Goal: Task Accomplishment & Management: Manage account settings

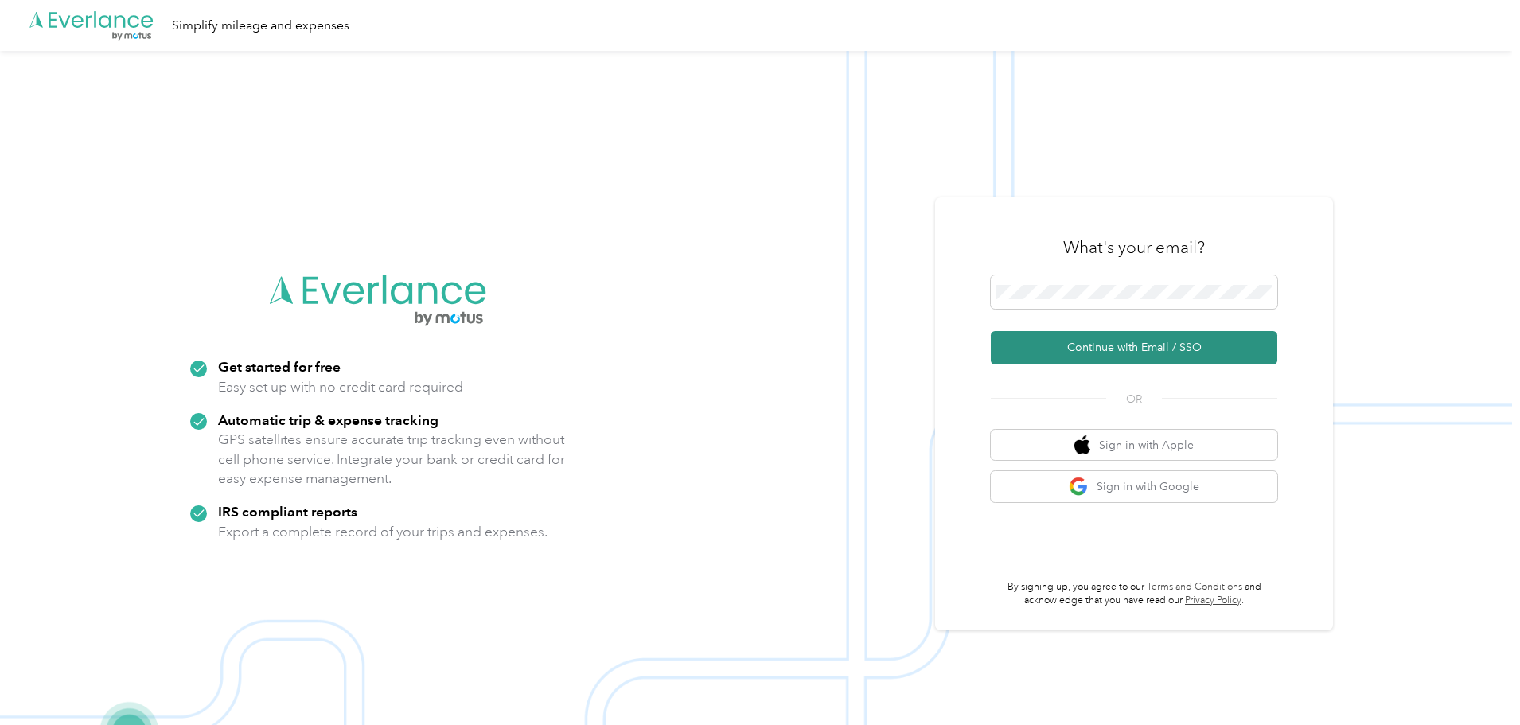
drag, startPoint x: 1186, startPoint y: 343, endPoint x: 1172, endPoint y: 344, distance: 14.4
click at [1186, 343] on button "Continue with Email / SSO" at bounding box center [1134, 347] width 286 height 33
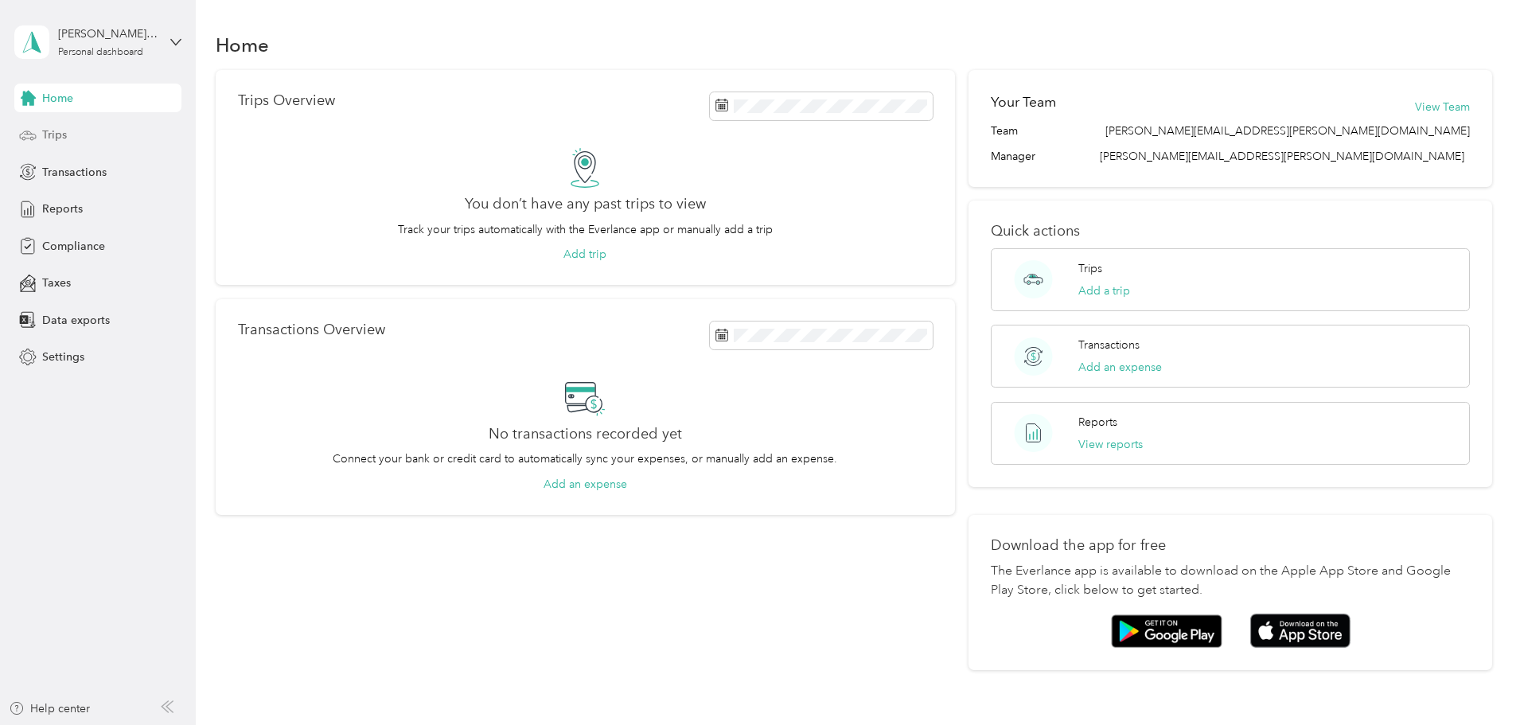
click at [59, 135] on span "Trips" at bounding box center [54, 134] width 25 height 17
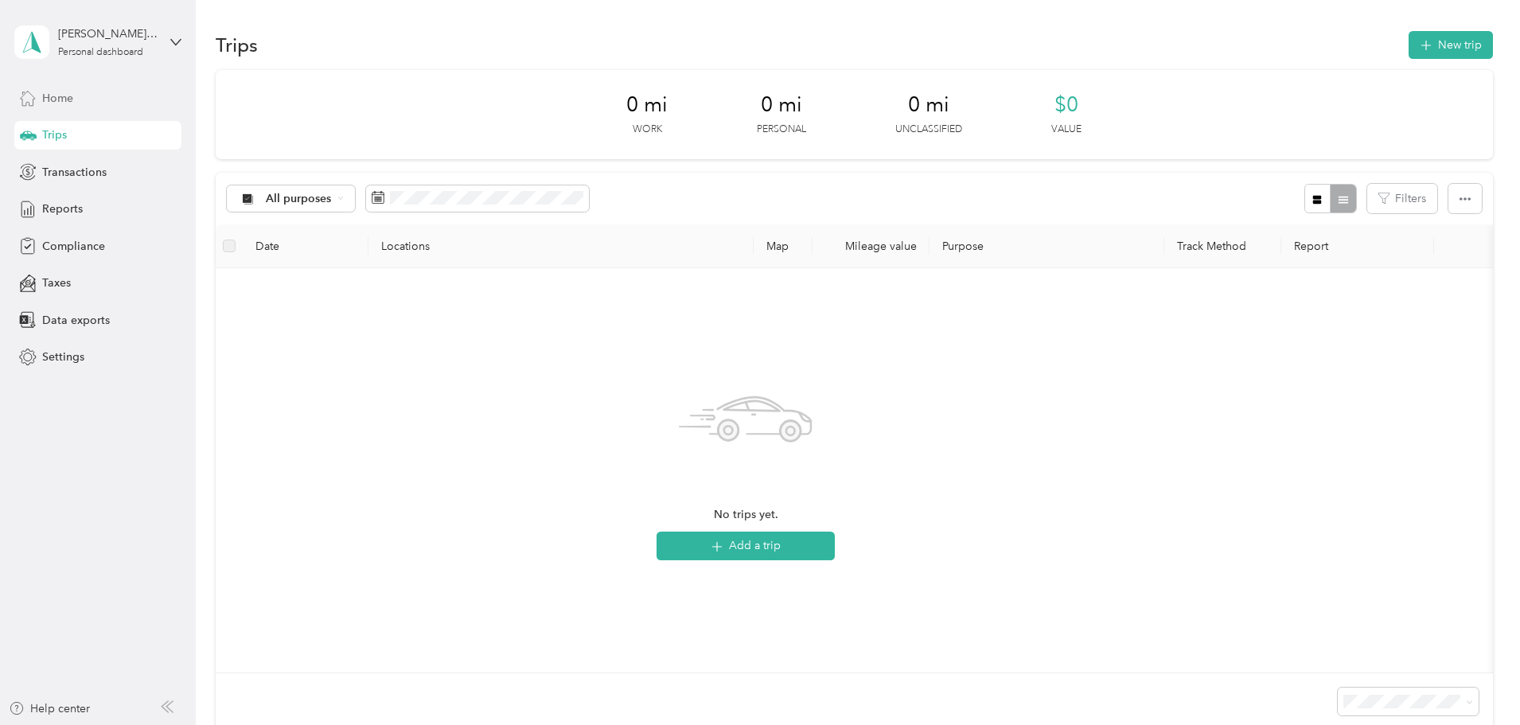
click at [68, 93] on span "Home" at bounding box center [57, 98] width 31 height 17
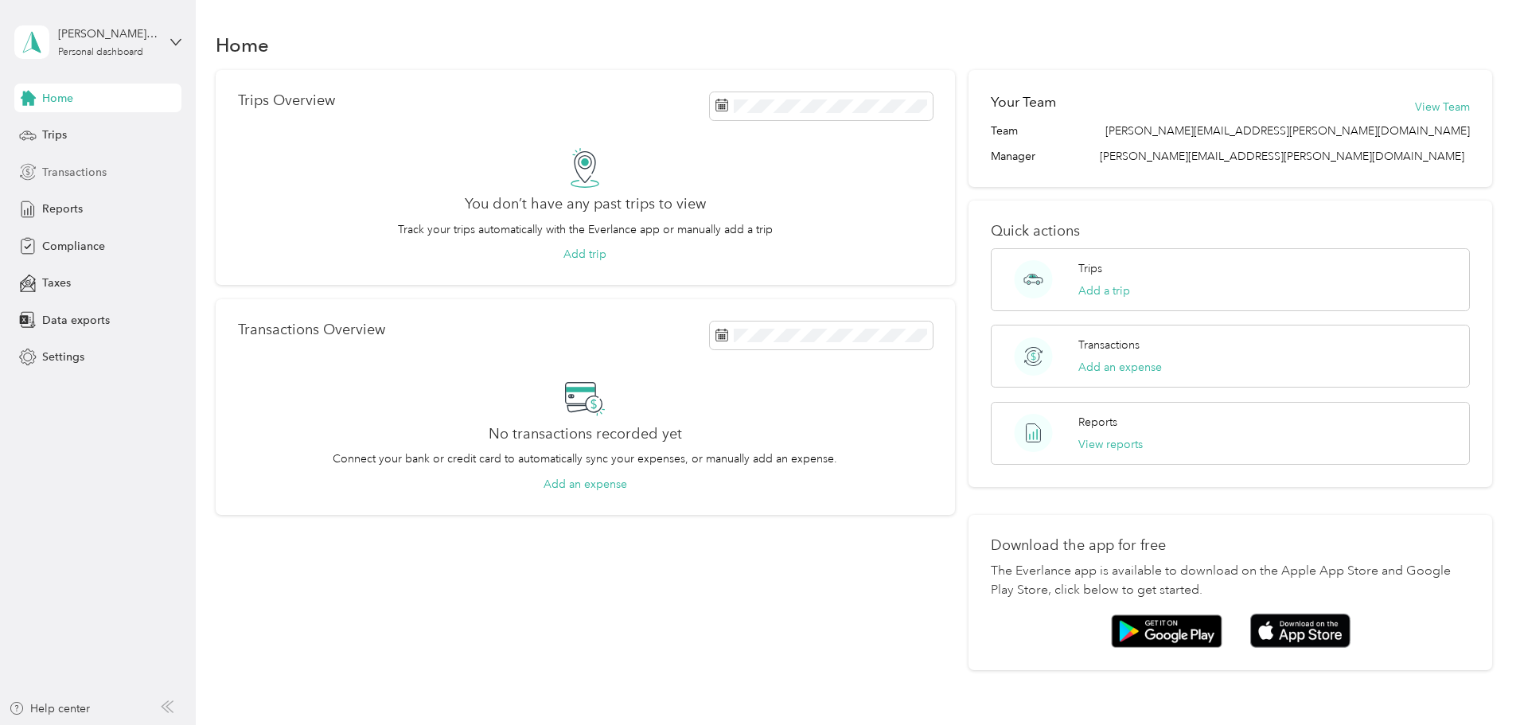
click at [95, 173] on span "Transactions" at bounding box center [74, 172] width 64 height 17
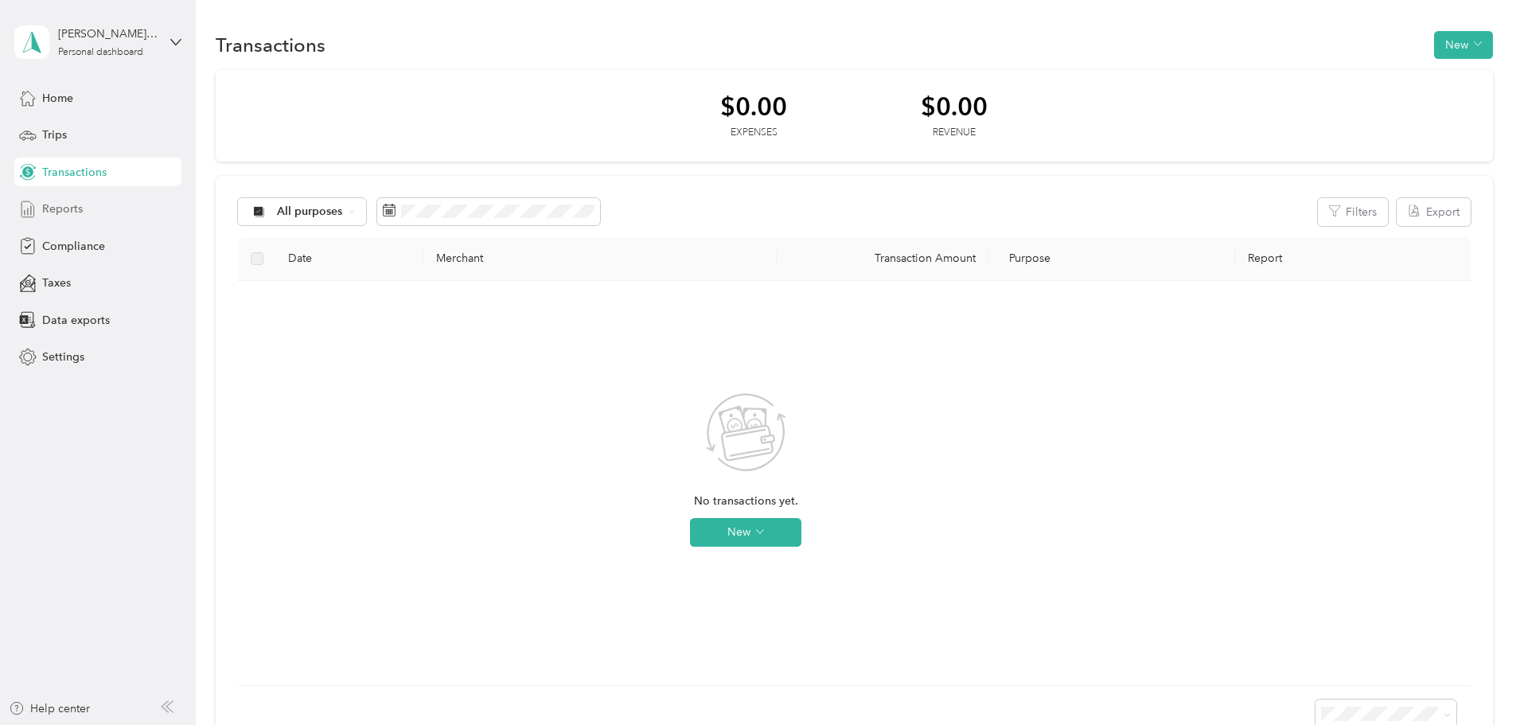
click at [72, 208] on span "Reports" at bounding box center [62, 208] width 41 height 17
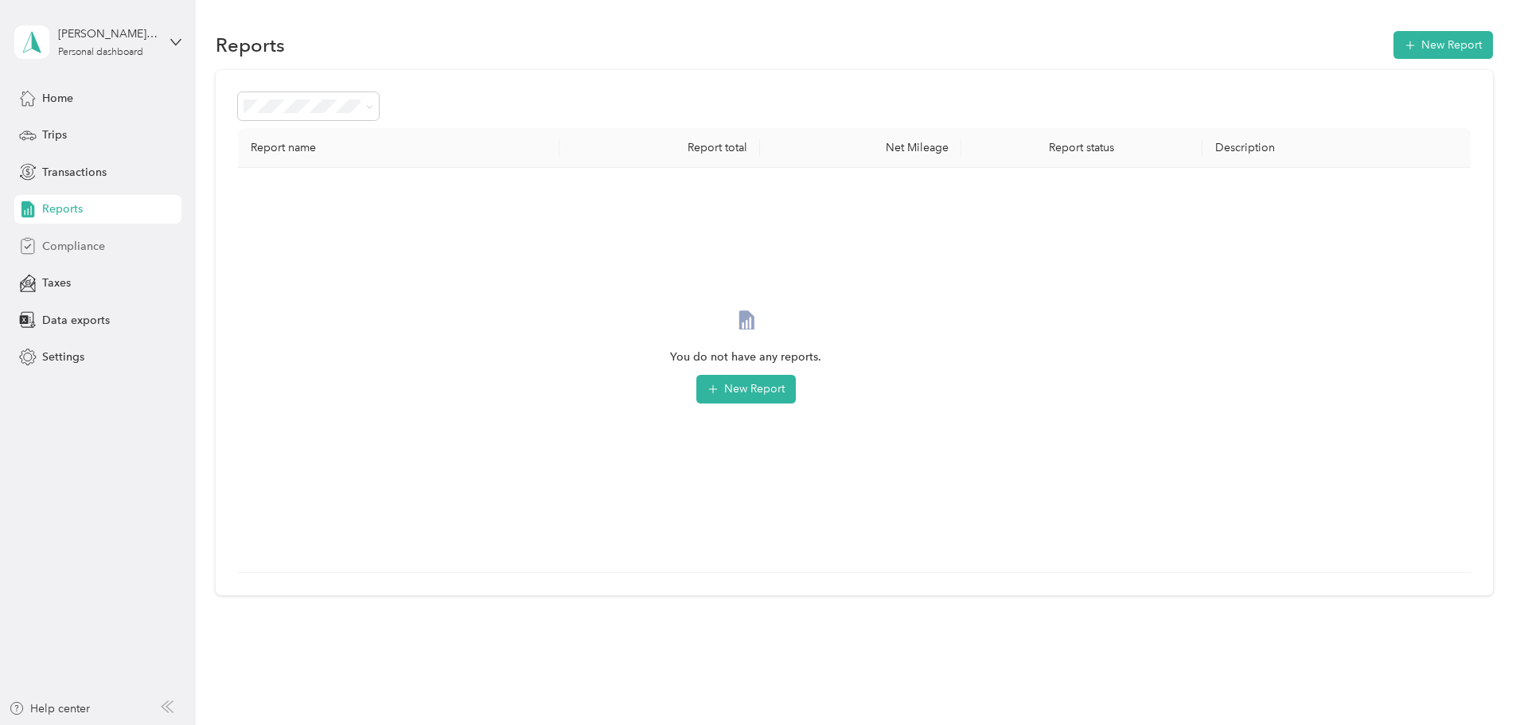
click at [72, 243] on span "Compliance" at bounding box center [73, 246] width 63 height 17
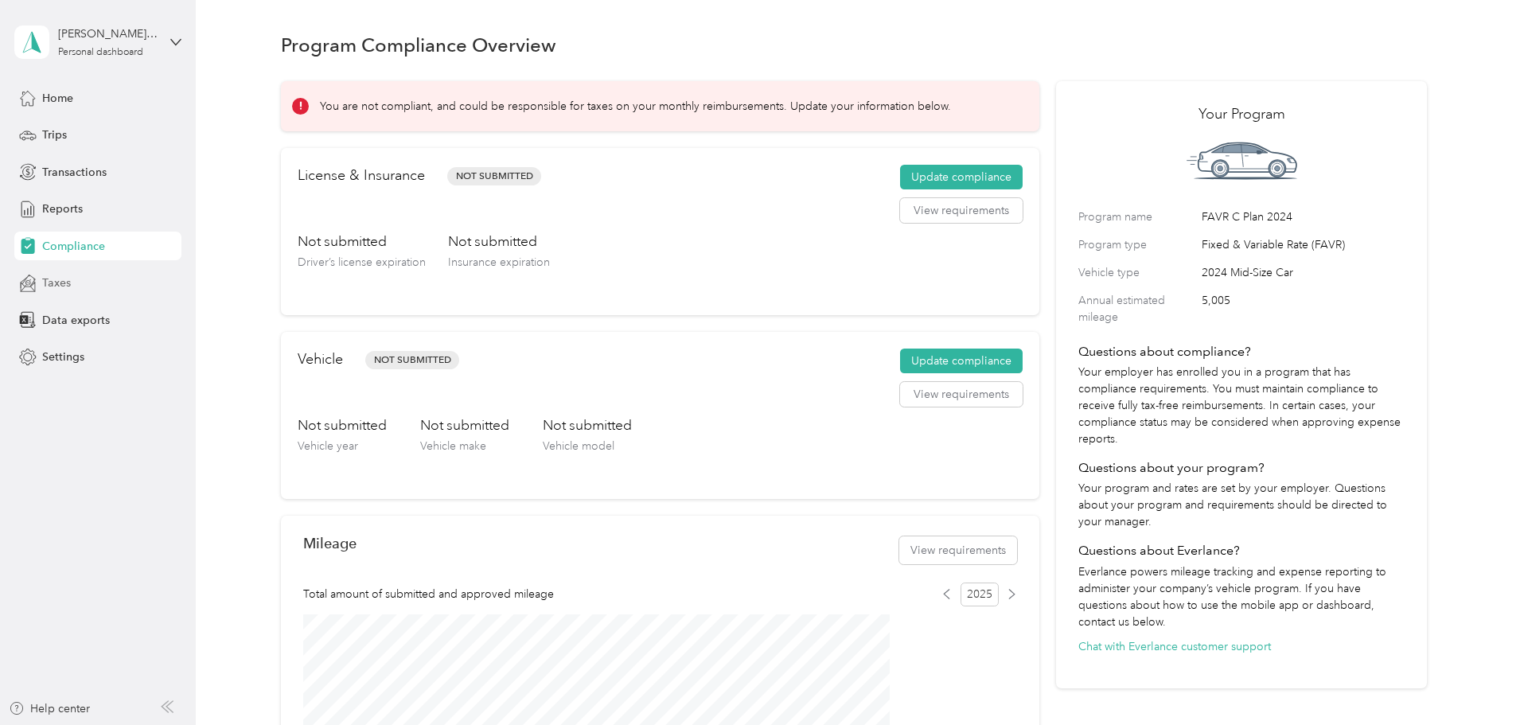
click at [64, 275] on span "Taxes" at bounding box center [56, 282] width 29 height 17
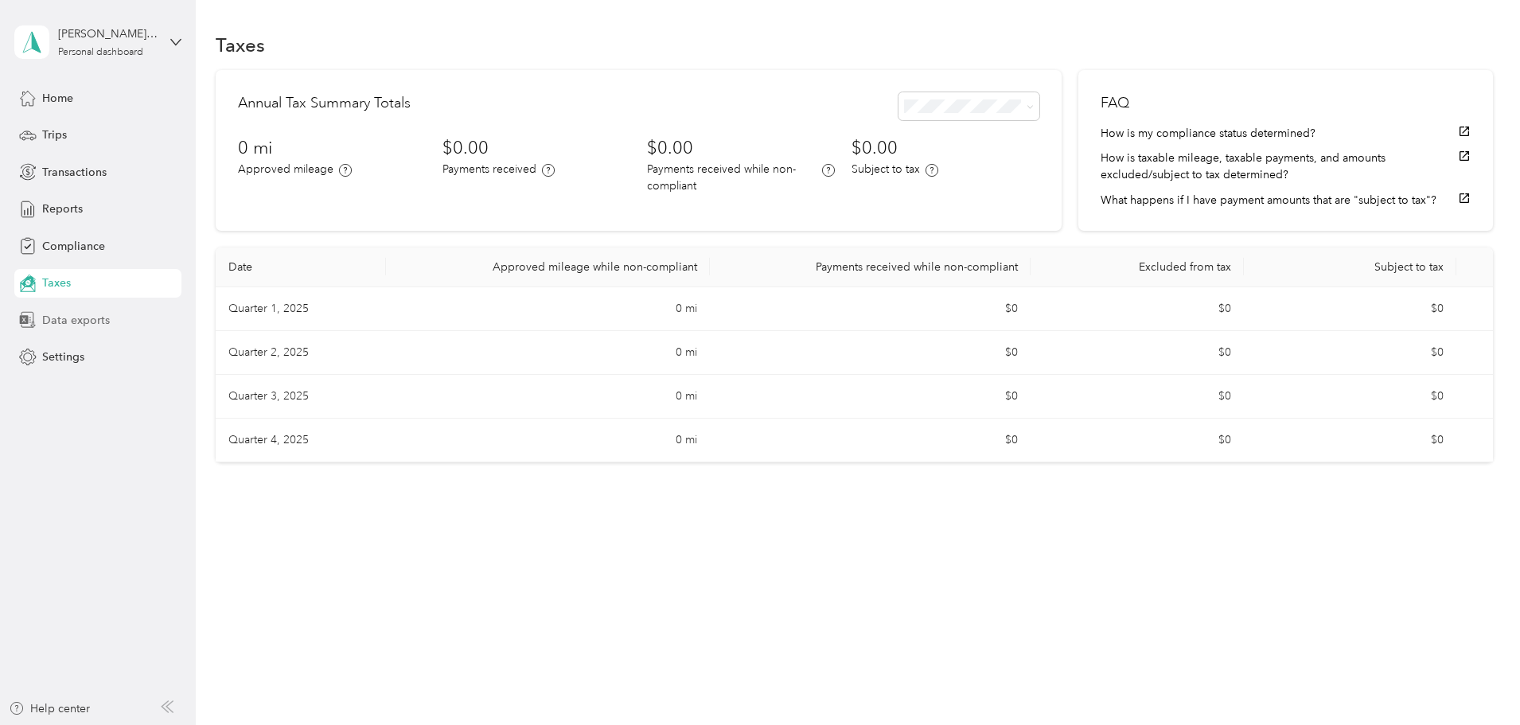
click at [60, 321] on span "Data exports" at bounding box center [76, 320] width 68 height 17
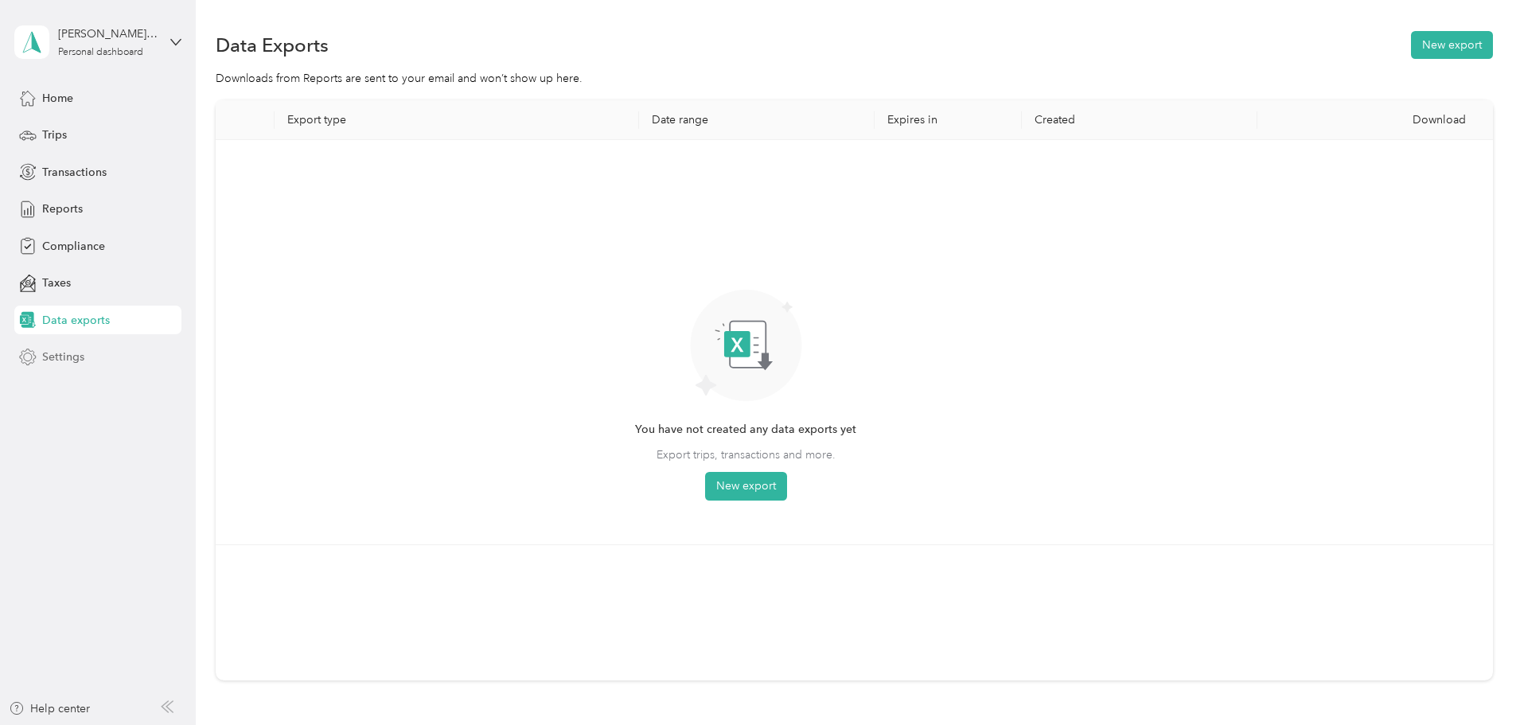
click at [56, 357] on span "Settings" at bounding box center [63, 356] width 42 height 17
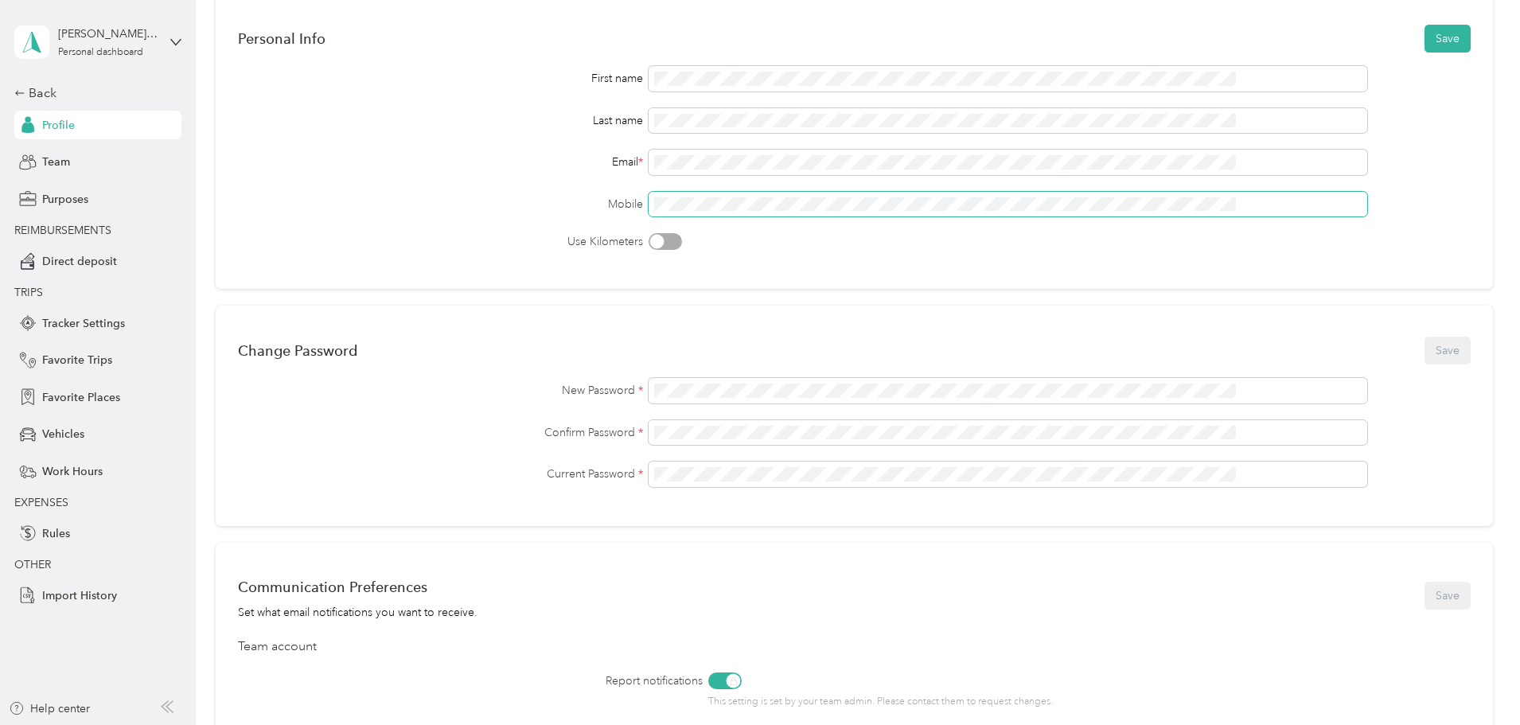
scroll to position [133, 0]
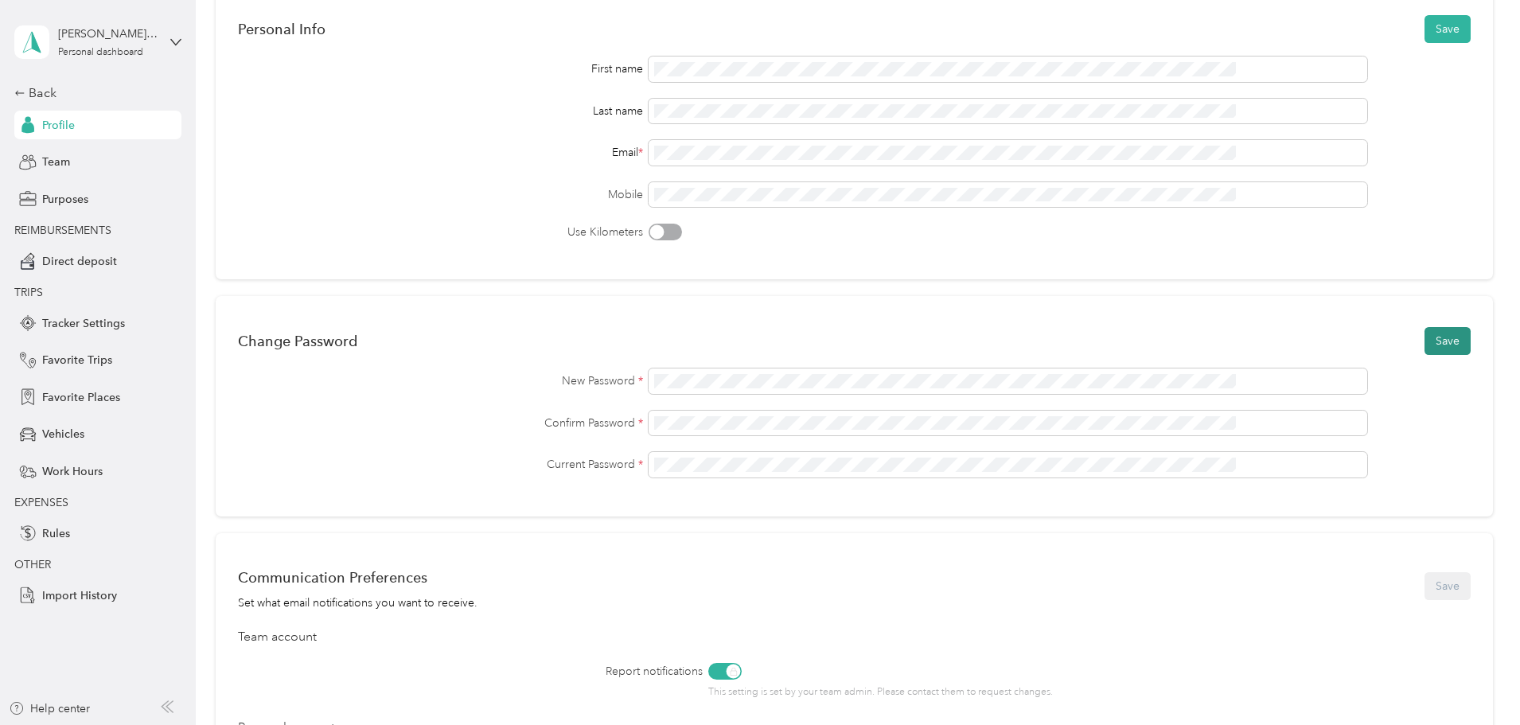
click at [1424, 335] on button "Save" at bounding box center [1447, 341] width 46 height 28
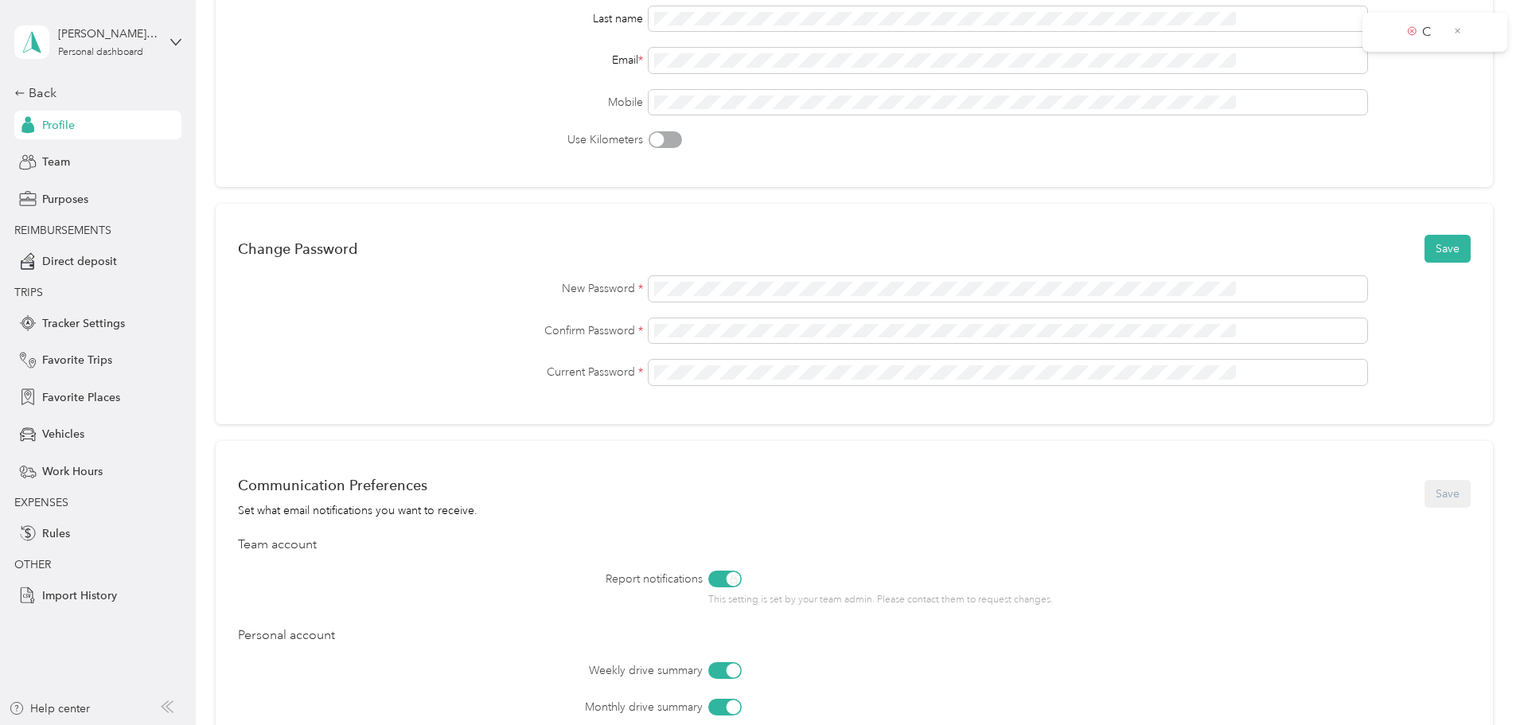
scroll to position [239, 0]
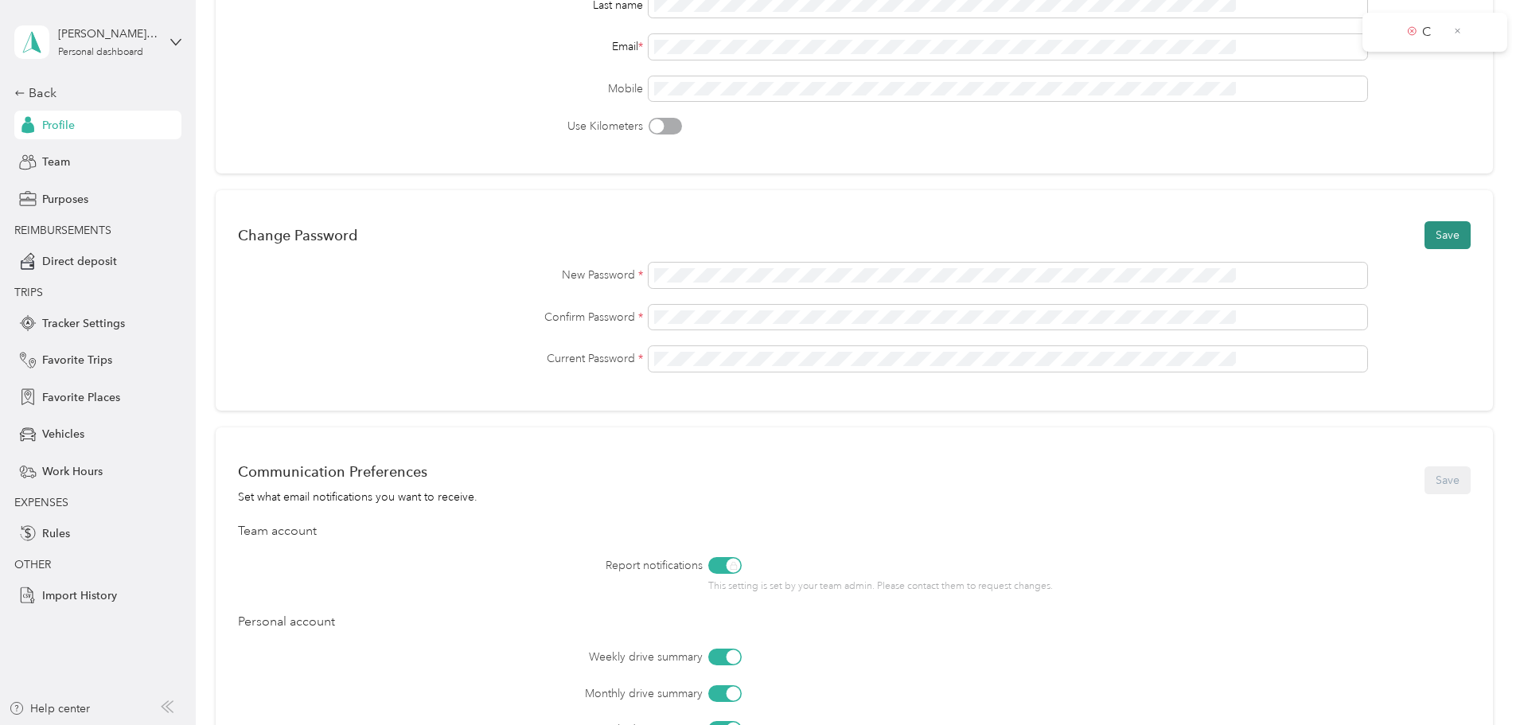
click at [1424, 234] on button "Save" at bounding box center [1447, 235] width 46 height 28
click at [1424, 84] on p "C" at bounding box center [1432, 84] width 20 height 20
click at [1416, 84] on span "C" at bounding box center [1424, 84] width 34 height 20
click at [1462, 84] on icon at bounding box center [1457, 82] width 9 height 14
click at [1458, 30] on icon at bounding box center [1457, 31] width 6 height 6
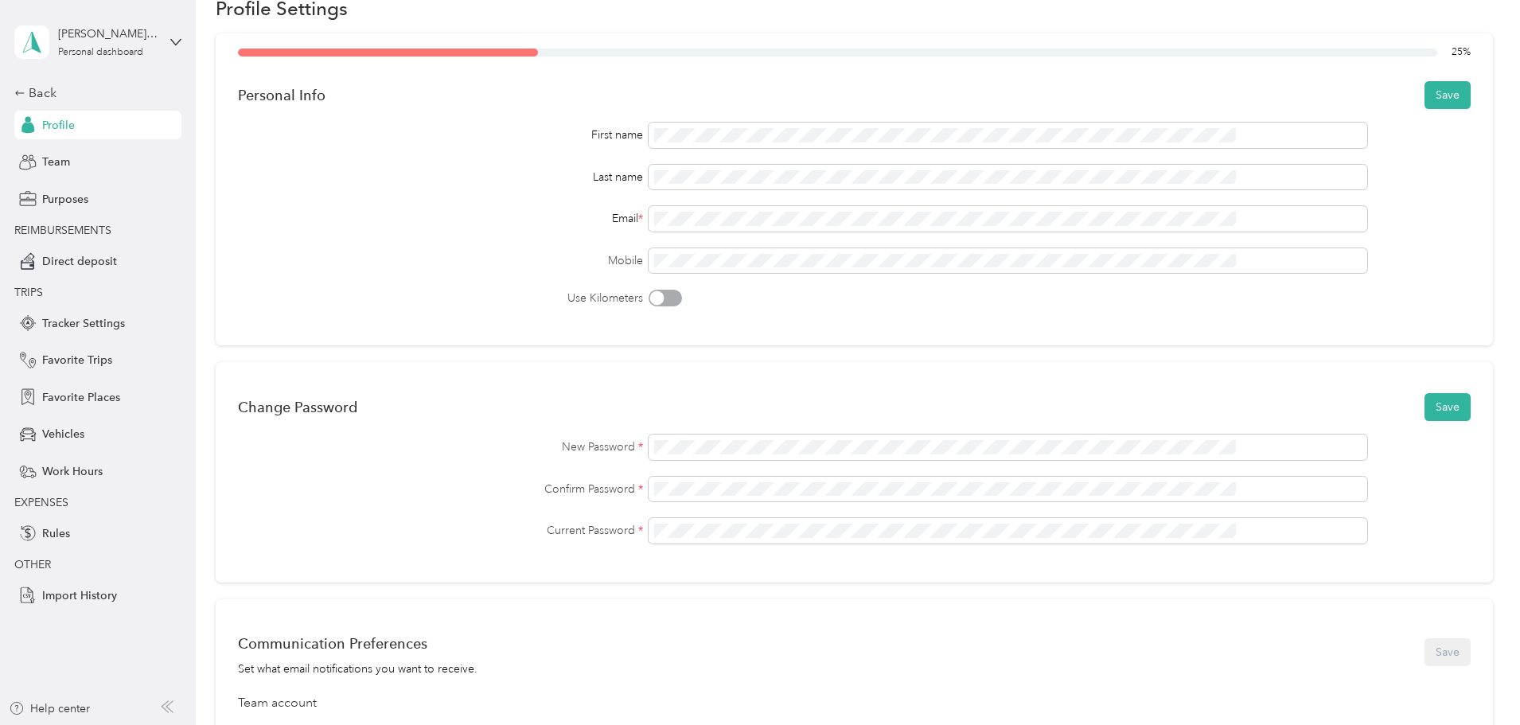
scroll to position [0, 0]
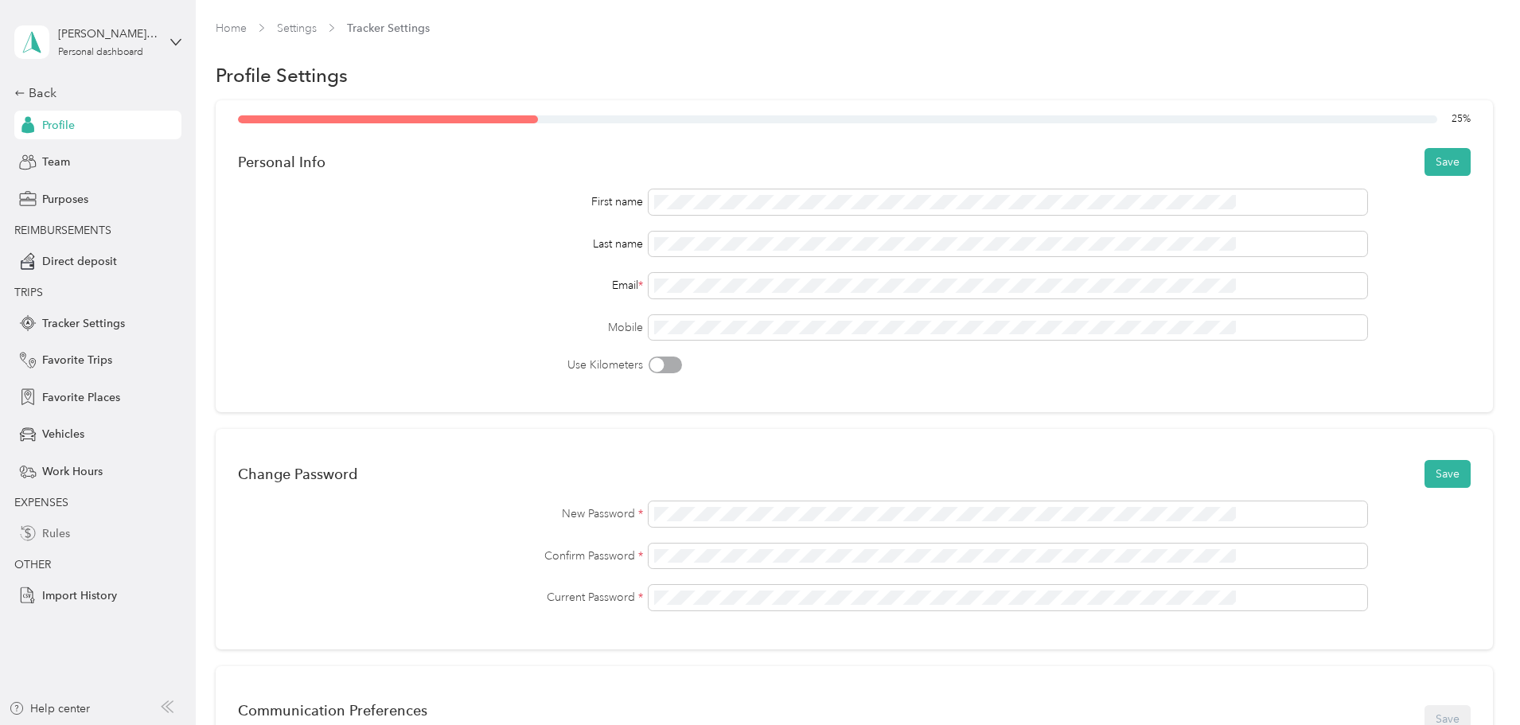
click at [42, 534] on span "Rules" at bounding box center [56, 533] width 28 height 17
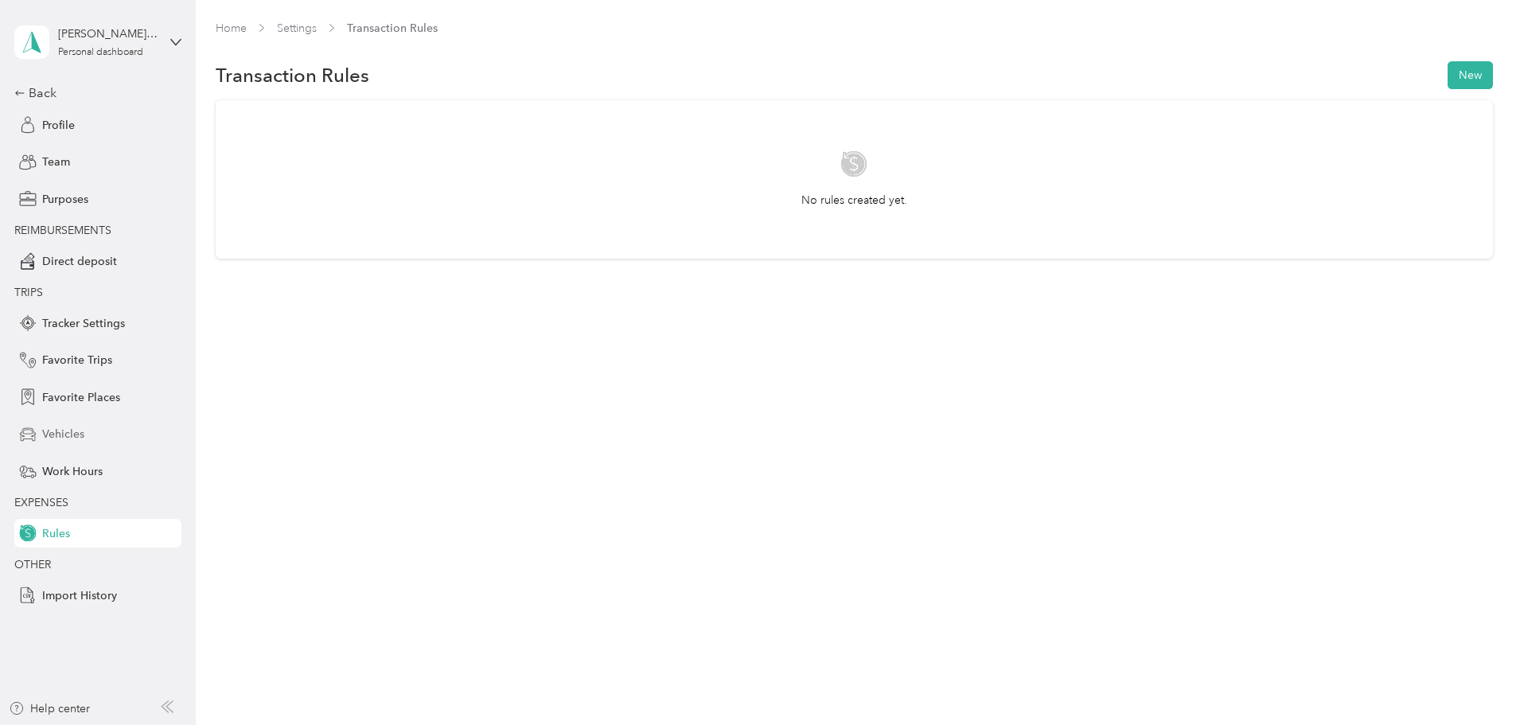
click at [70, 432] on span "Vehicles" at bounding box center [63, 434] width 42 height 17
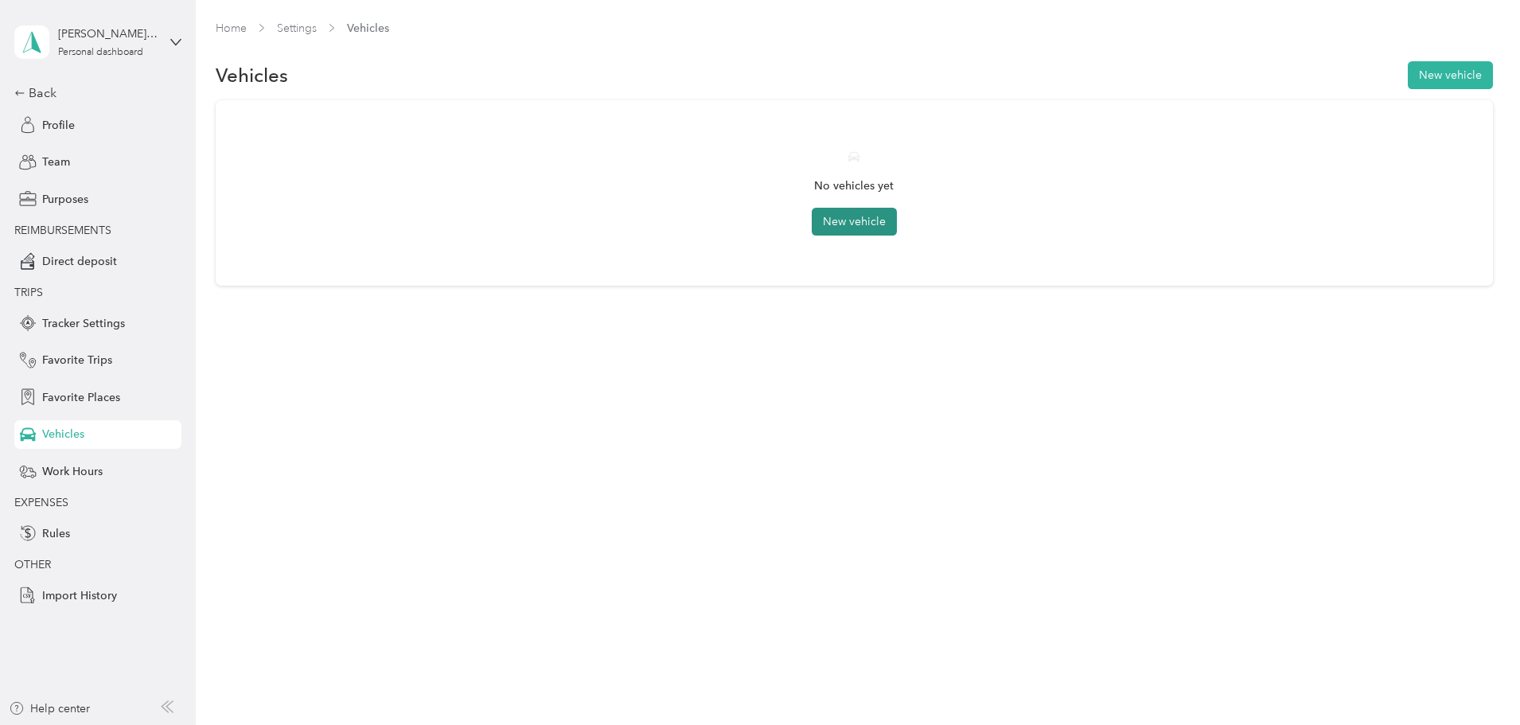
click at [862, 223] on button "New vehicle" at bounding box center [854, 222] width 85 height 28
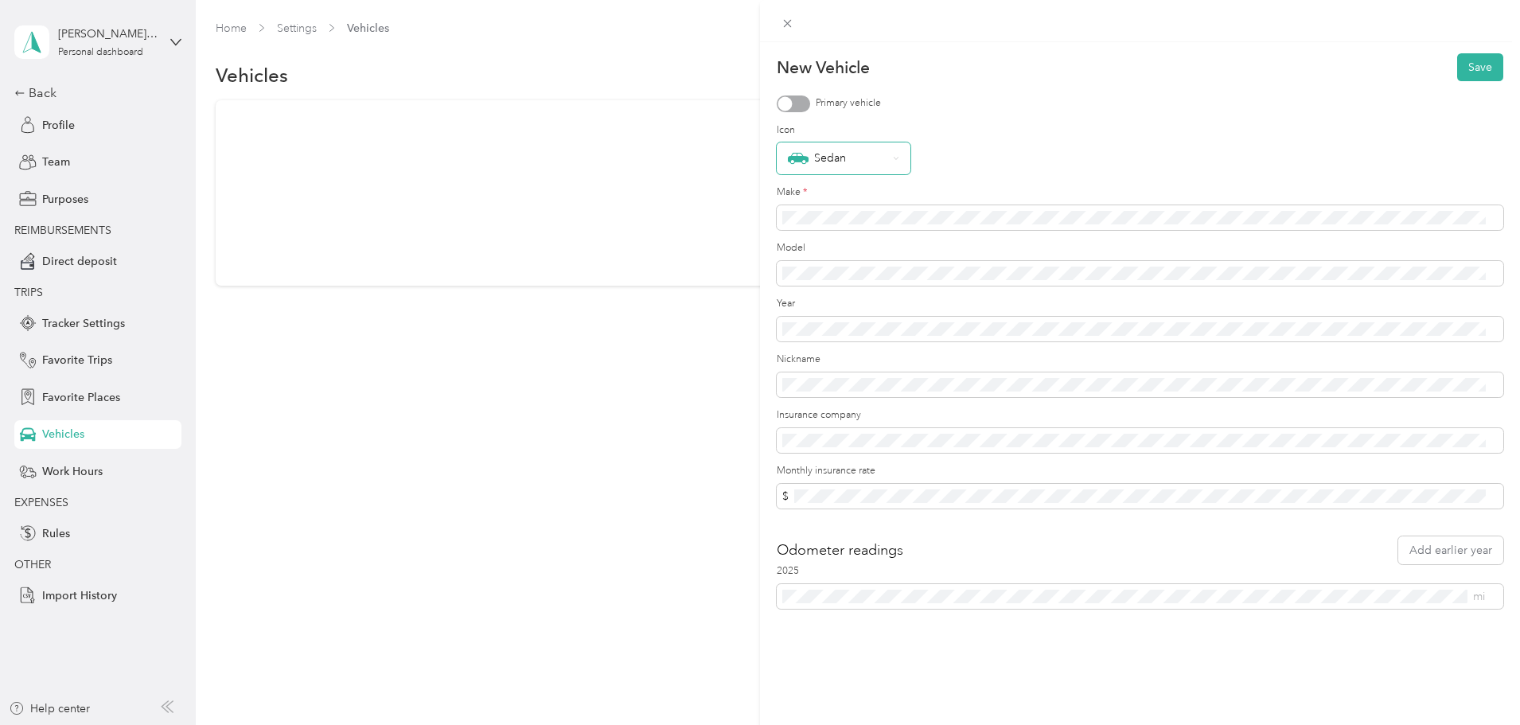
click at [905, 150] on div "Sedan" at bounding box center [844, 158] width 134 height 32
click at [827, 375] on div "Pickup" at bounding box center [843, 380] width 111 height 17
click at [767, 214] on div "New Vehicle Save Primary vehicle Icon Pickup Make * Model Year Nickname Insuran…" at bounding box center [1140, 404] width 760 height 725
click at [649, 491] on div "New Vehicle Save Primary vehicle Icon Pickup Make * Model Year Nickname Insuran…" at bounding box center [760, 362] width 1520 height 725
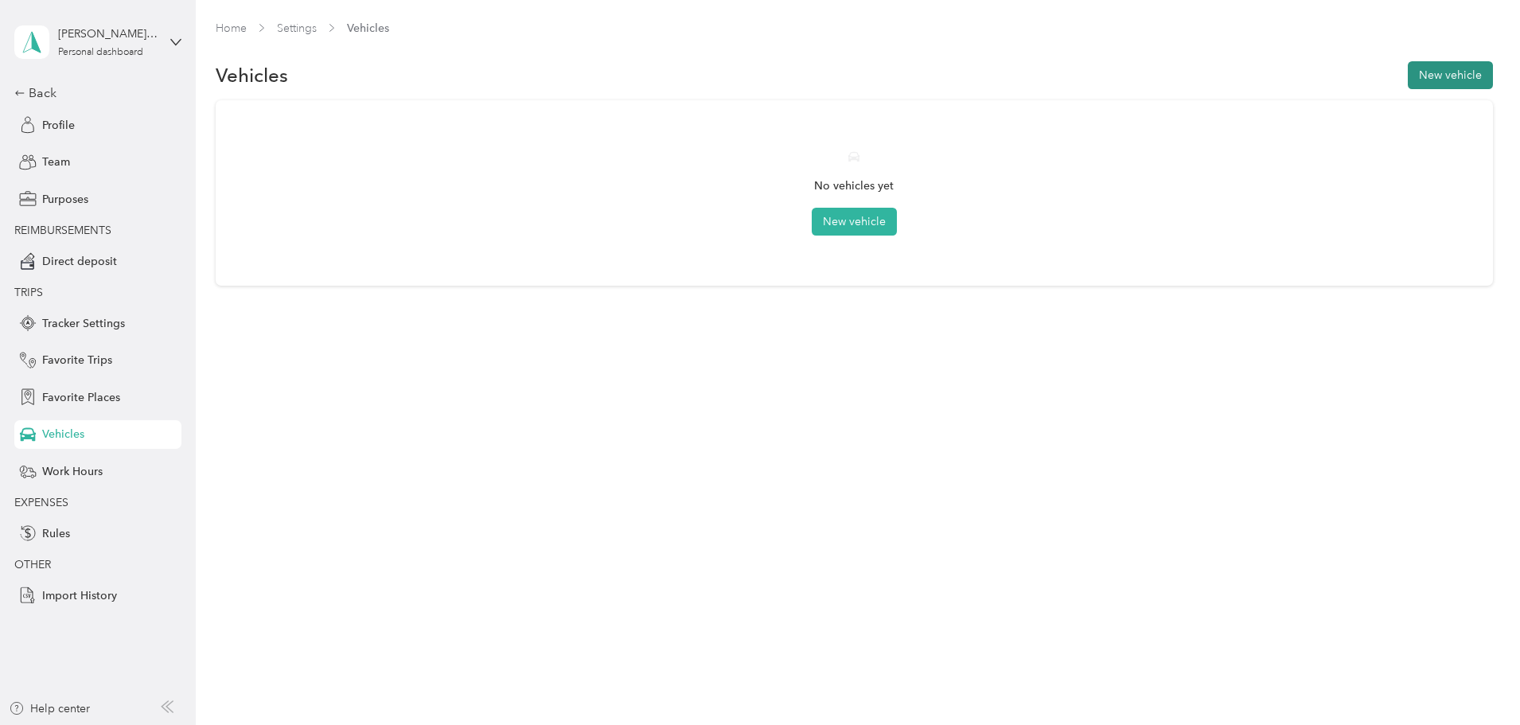
click at [1407, 70] on button "New vehicle" at bounding box center [1449, 75] width 85 height 28
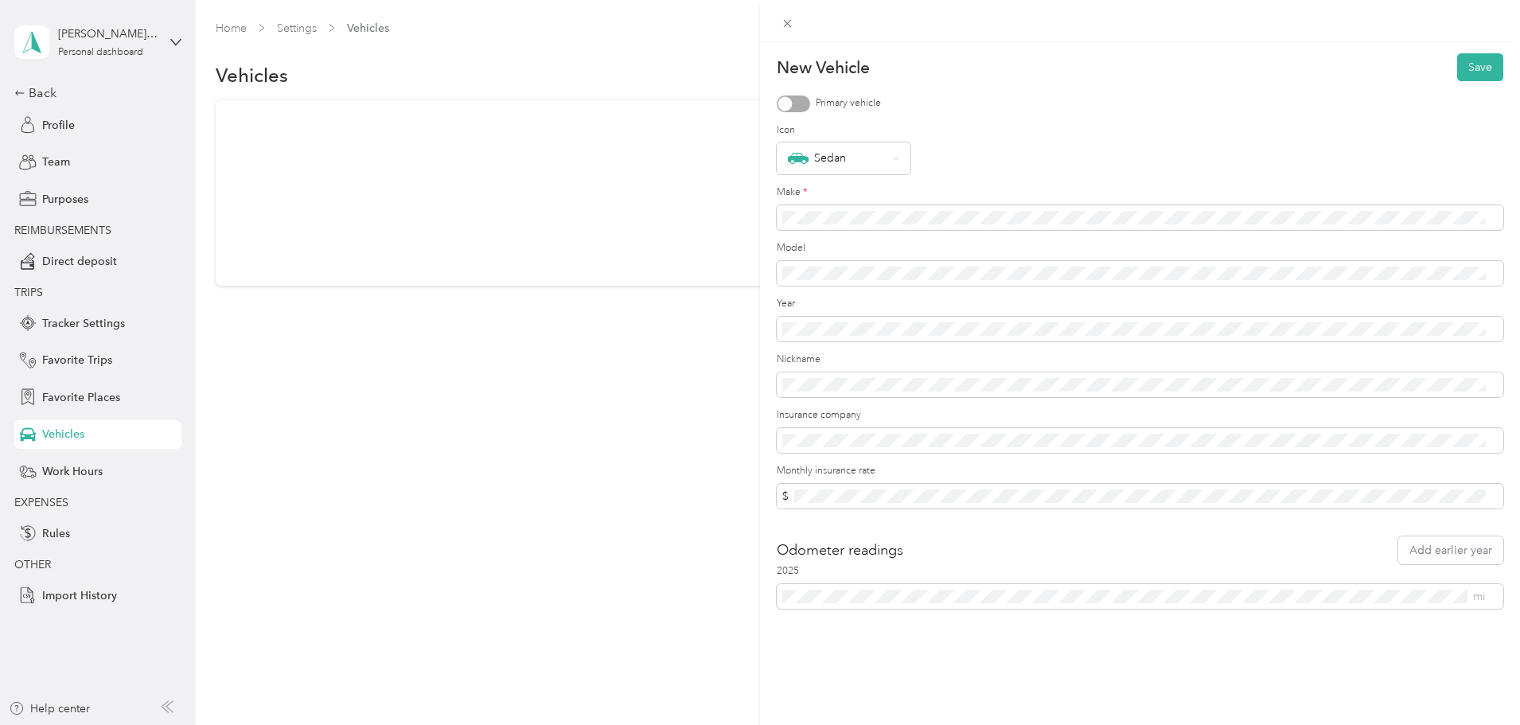
click at [800, 111] on div at bounding box center [793, 103] width 33 height 17
click at [858, 164] on div "Sedan" at bounding box center [837, 158] width 99 height 21
click at [848, 384] on li "Pickup" at bounding box center [844, 381] width 134 height 28
click at [747, 209] on div "New Vehicle Save Primary vehicle Icon Pickup Make * Model Year Nickname Insuran…" at bounding box center [760, 362] width 1520 height 725
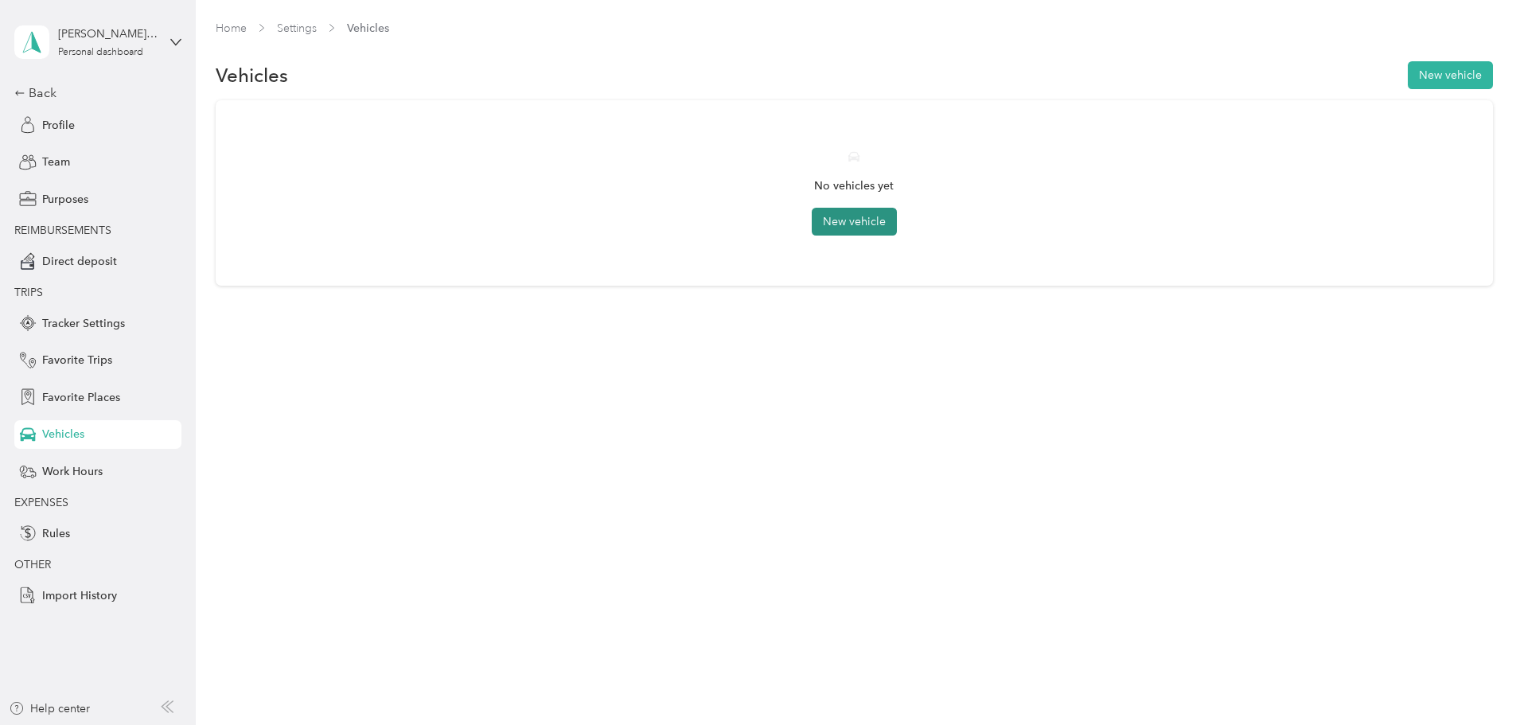
click at [875, 212] on button "New vehicle" at bounding box center [854, 222] width 85 height 28
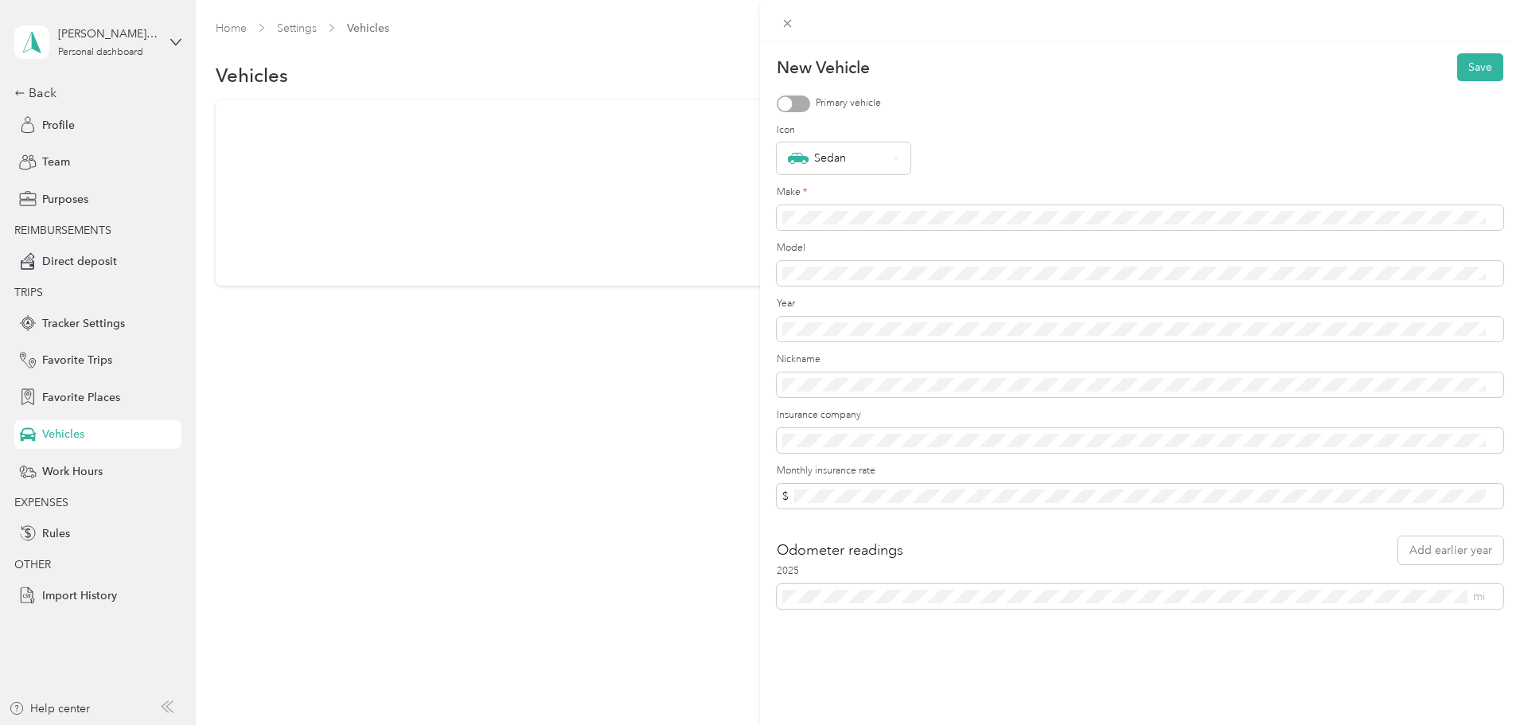
click at [845, 341] on form "New Vehicle Save Primary vehicle Icon Sedan Make * Model Year Nickname Insuranc…" at bounding box center [1140, 330] width 726 height 555
click at [1457, 53] on button "Save" at bounding box center [1480, 67] width 46 height 28
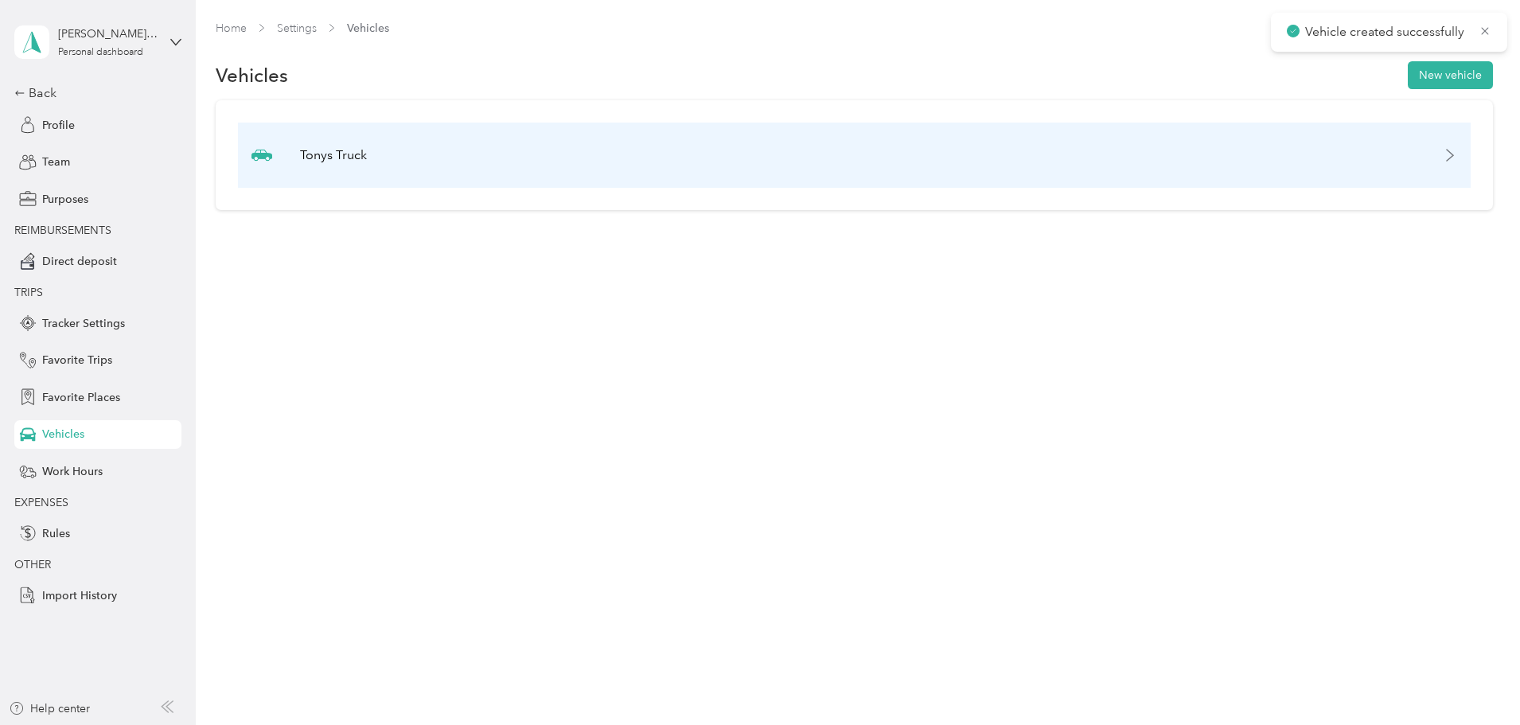
click at [647, 150] on div "Tonys Truck" at bounding box center [854, 155] width 1232 height 65
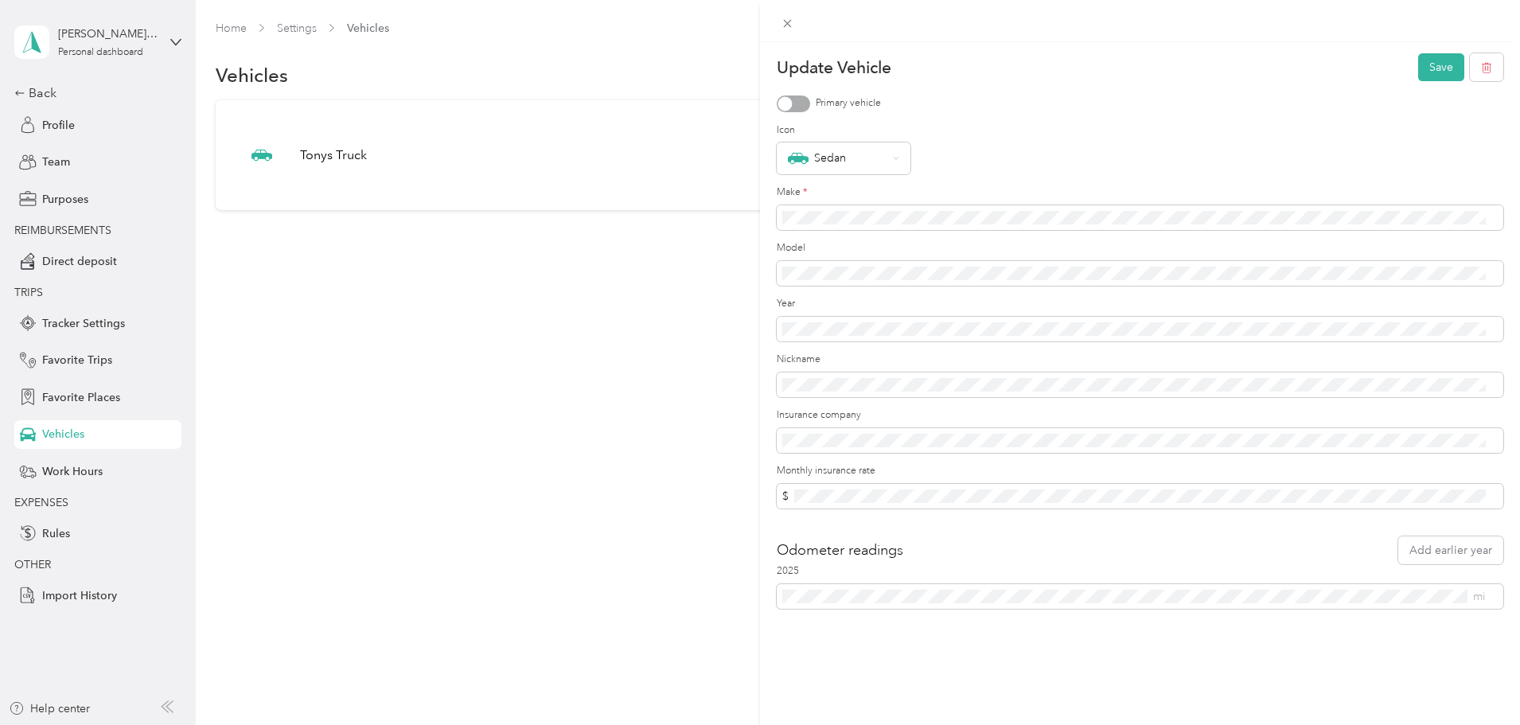
click at [443, 414] on div "Update Vehicle Save Primary vehicle Icon Sedan Make * Model Year Nickname Insur…" at bounding box center [760, 362] width 1520 height 725
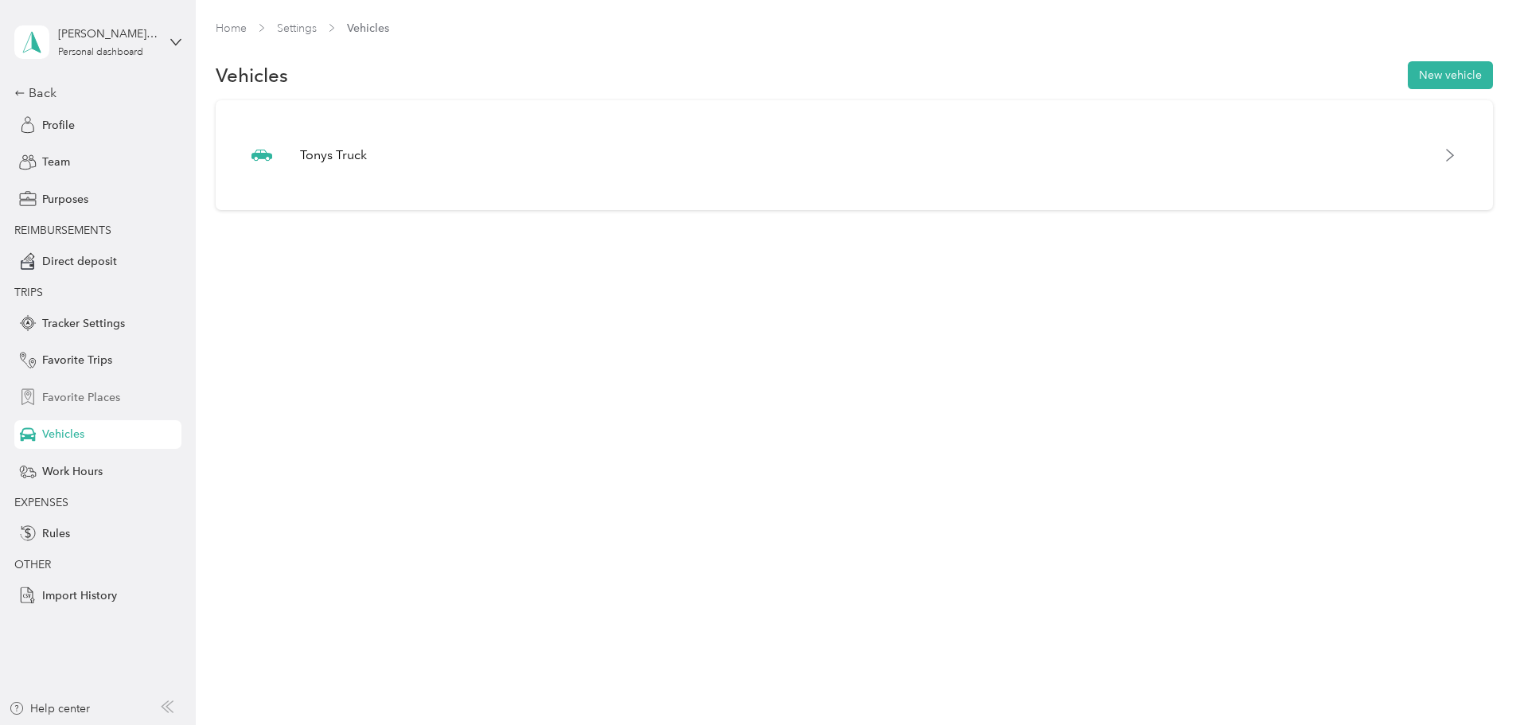
click at [97, 395] on span "Favorite Places" at bounding box center [81, 397] width 78 height 17
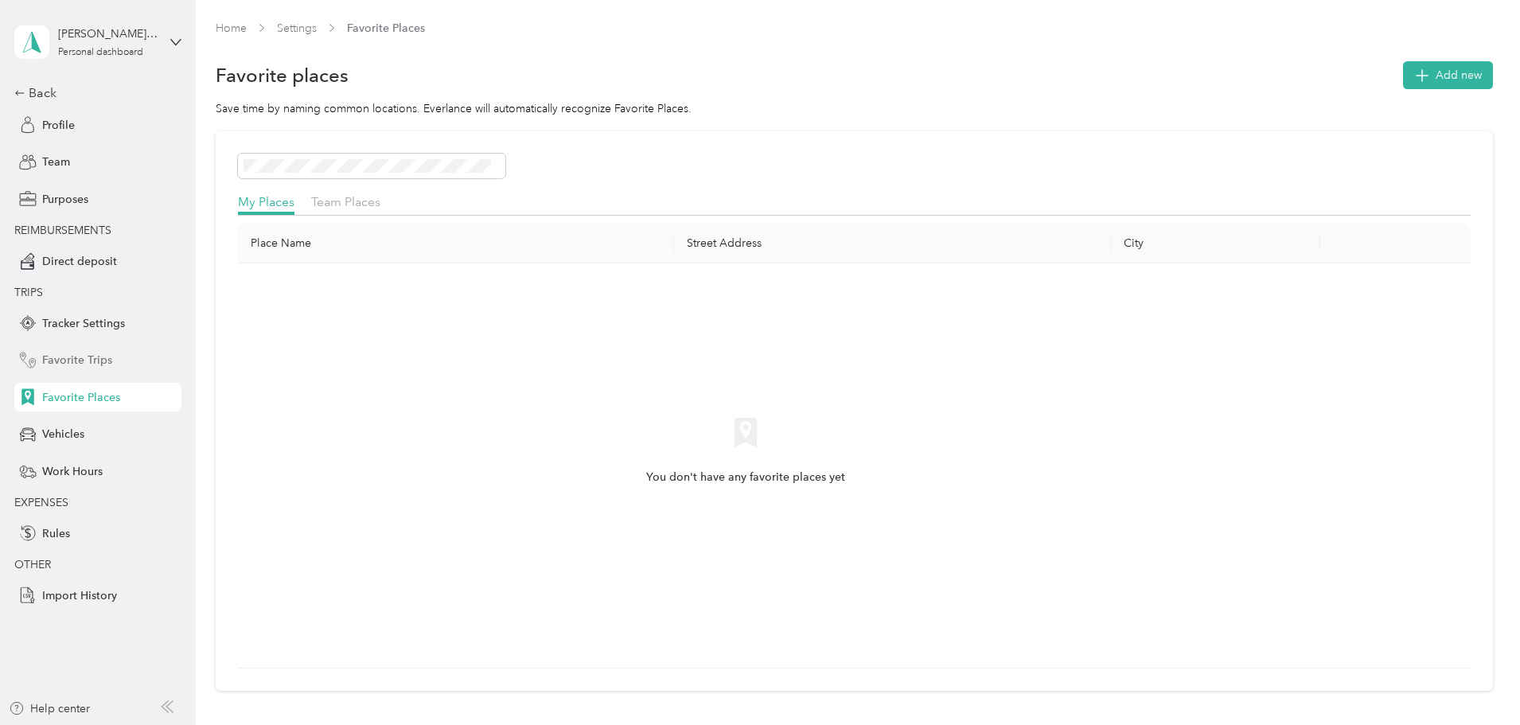
click at [78, 356] on span "Favorite Trips" at bounding box center [77, 360] width 70 height 17
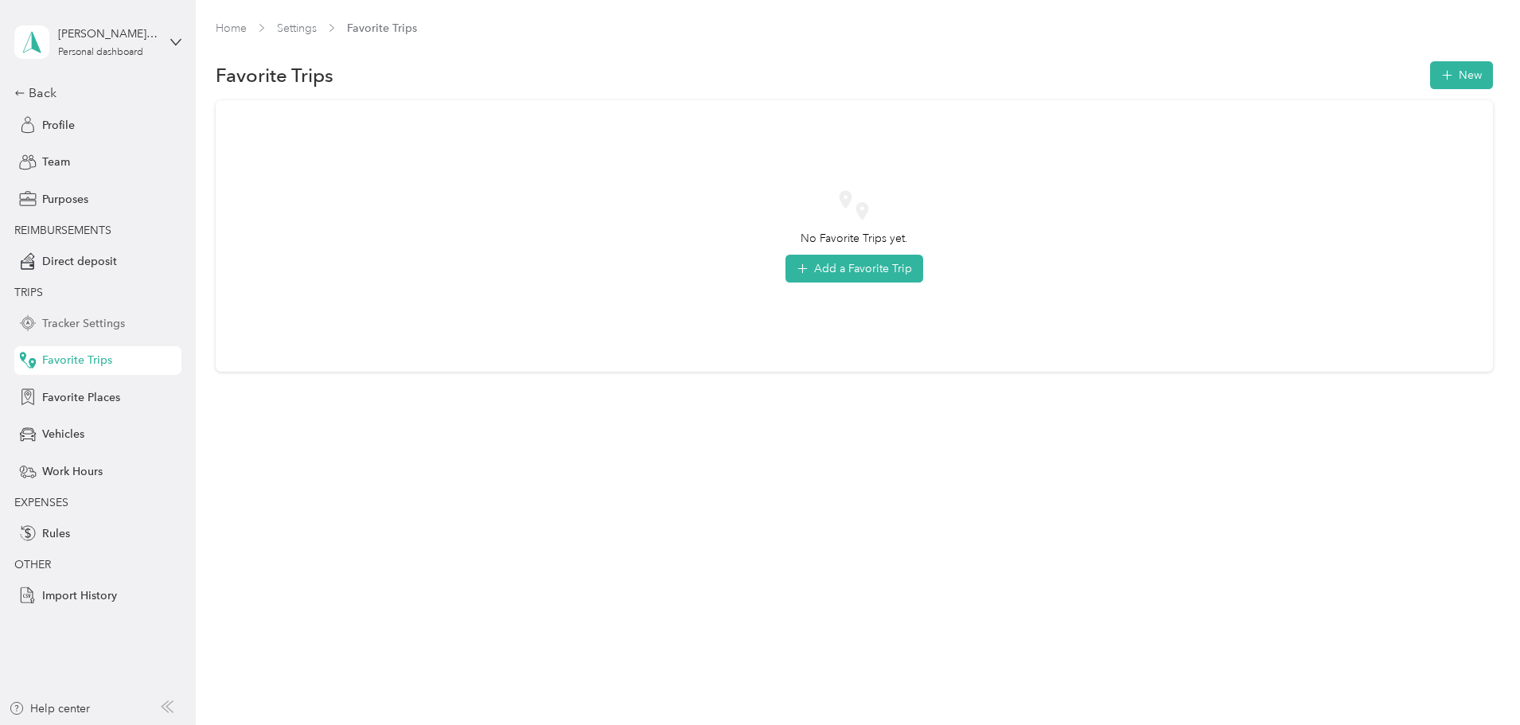
click at [80, 323] on span "Tracker Settings" at bounding box center [83, 323] width 83 height 17
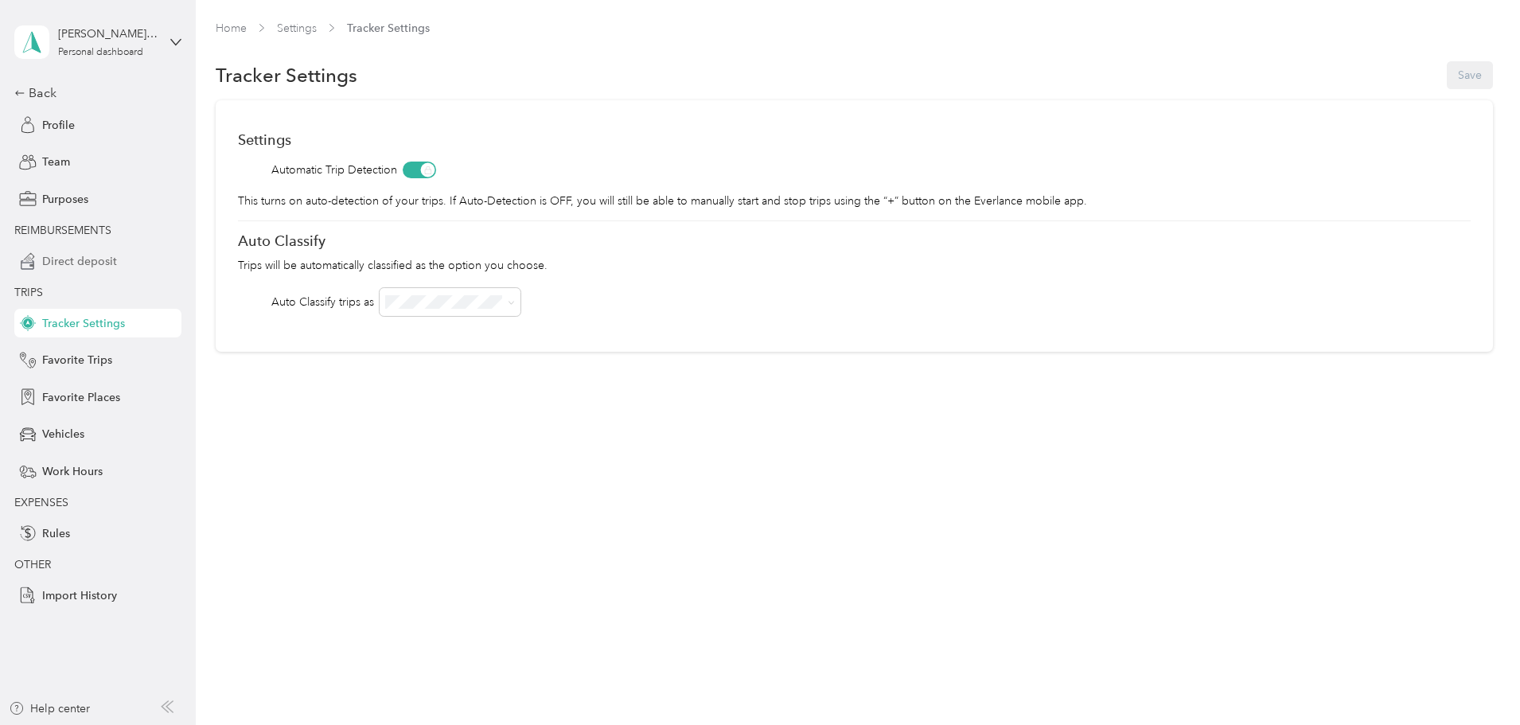
click at [90, 260] on span "Direct deposit" at bounding box center [79, 261] width 75 height 17
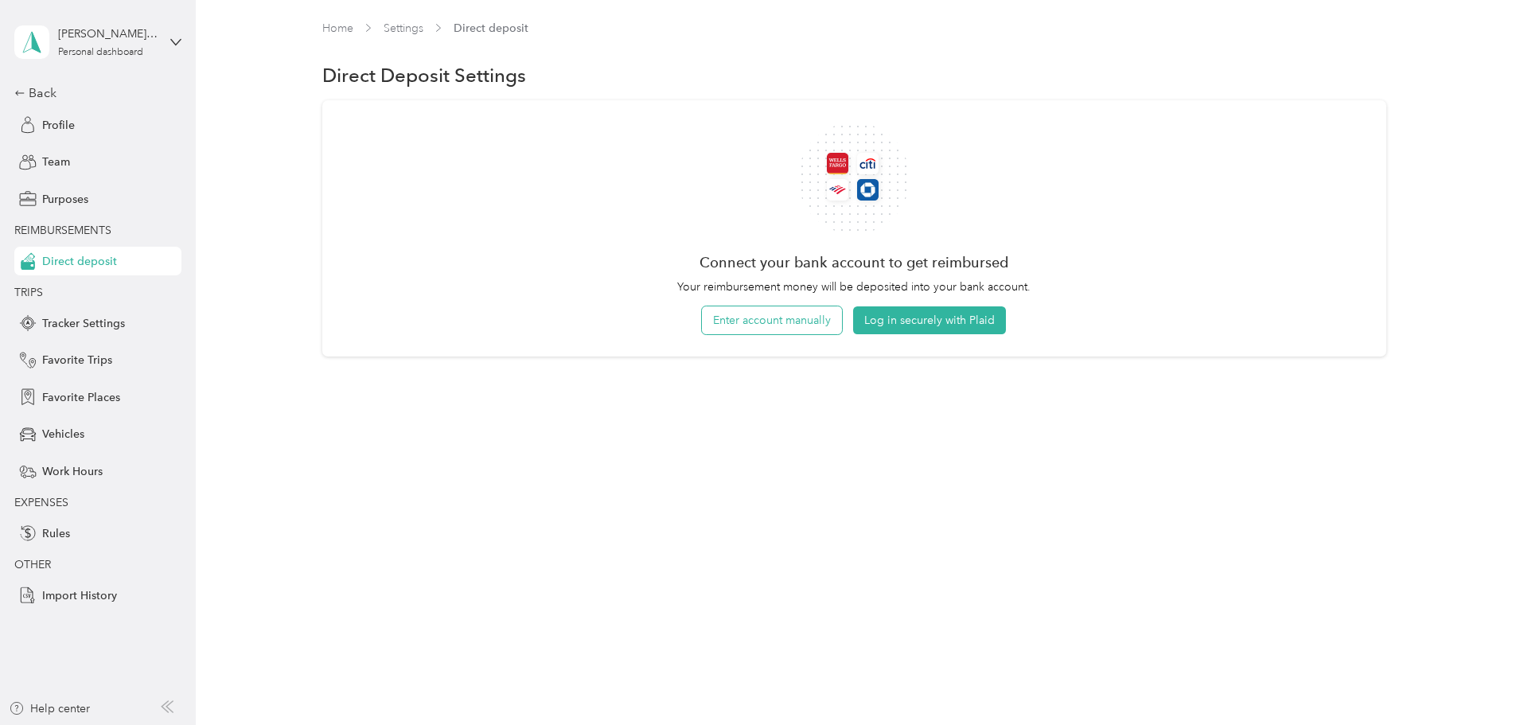
click at [779, 321] on button "Enter account manually" at bounding box center [772, 320] width 140 height 28
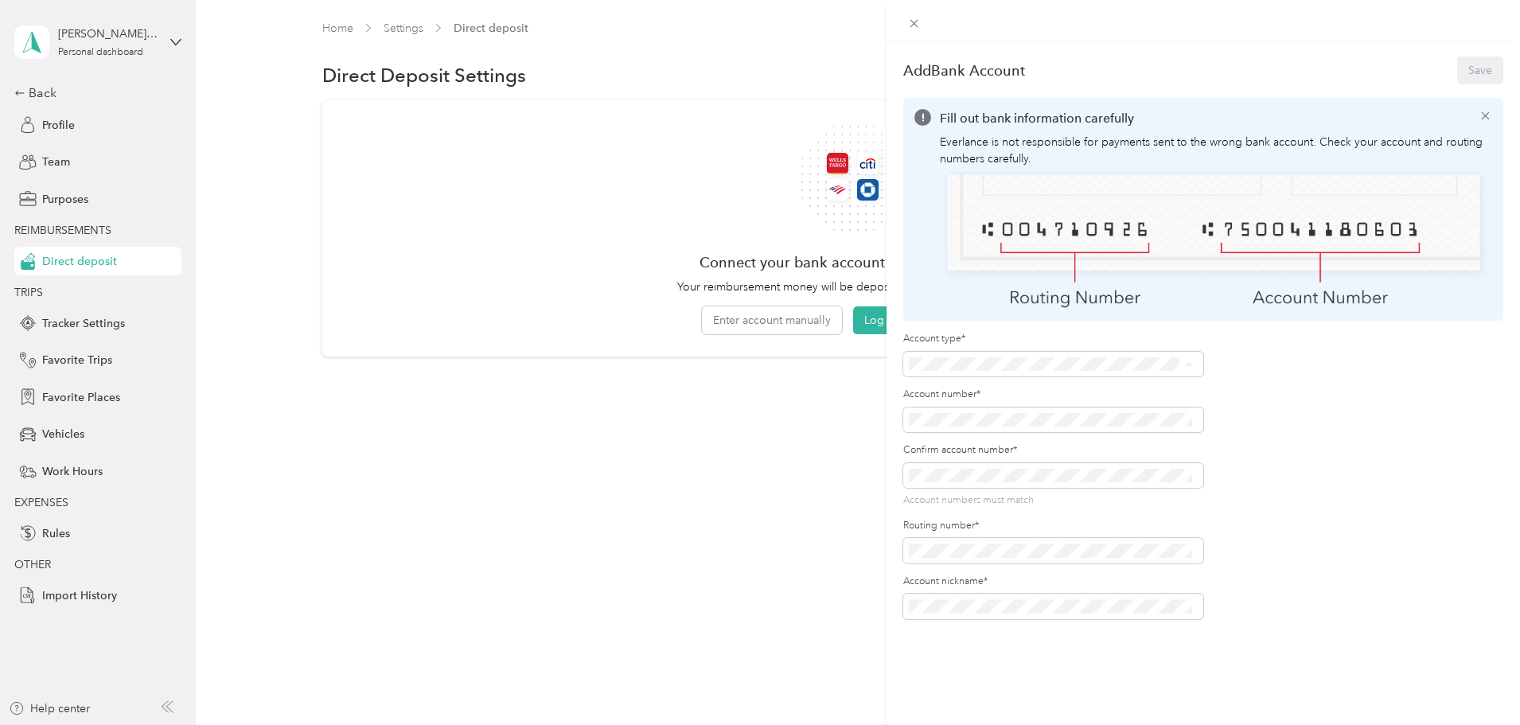
click at [966, 391] on div "Checking" at bounding box center [1049, 388] width 271 height 17
click at [1419, 528] on div "Account type* Account number* Confirm account number* Account numbers match Rou…" at bounding box center [1203, 475] width 600 height 287
click at [1469, 72] on button "Save" at bounding box center [1480, 70] width 46 height 28
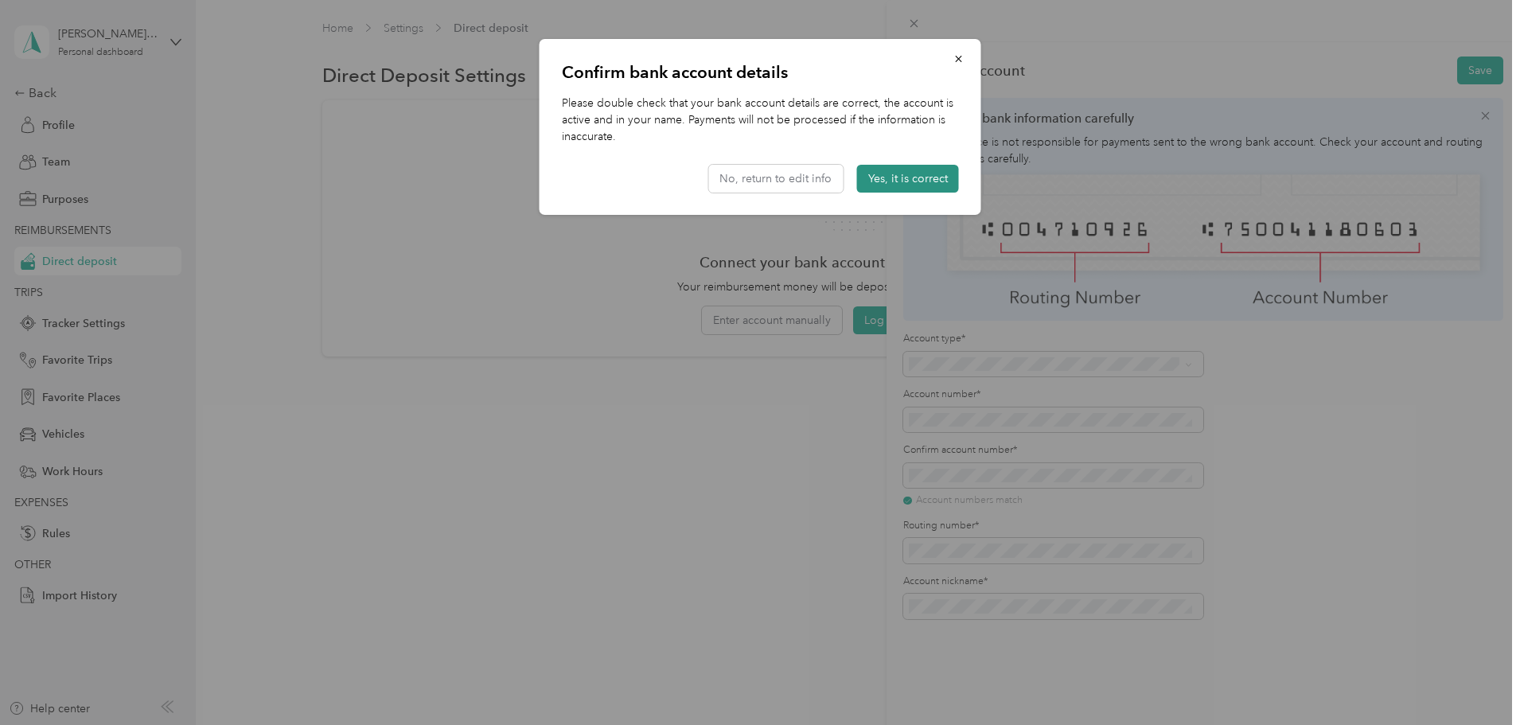
click at [919, 173] on button "Yes, it is correct" at bounding box center [908, 179] width 102 height 28
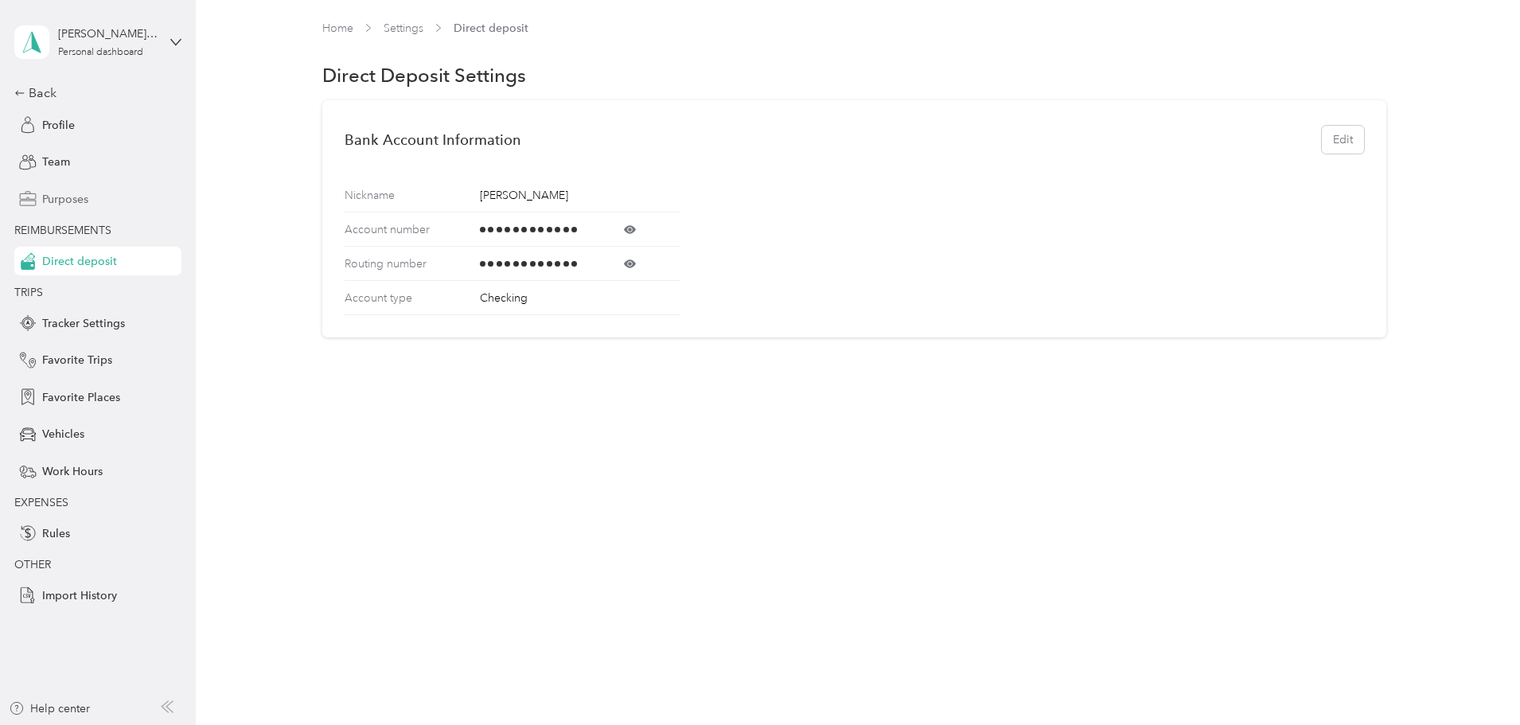
click at [84, 193] on span "Purposes" at bounding box center [65, 199] width 46 height 17
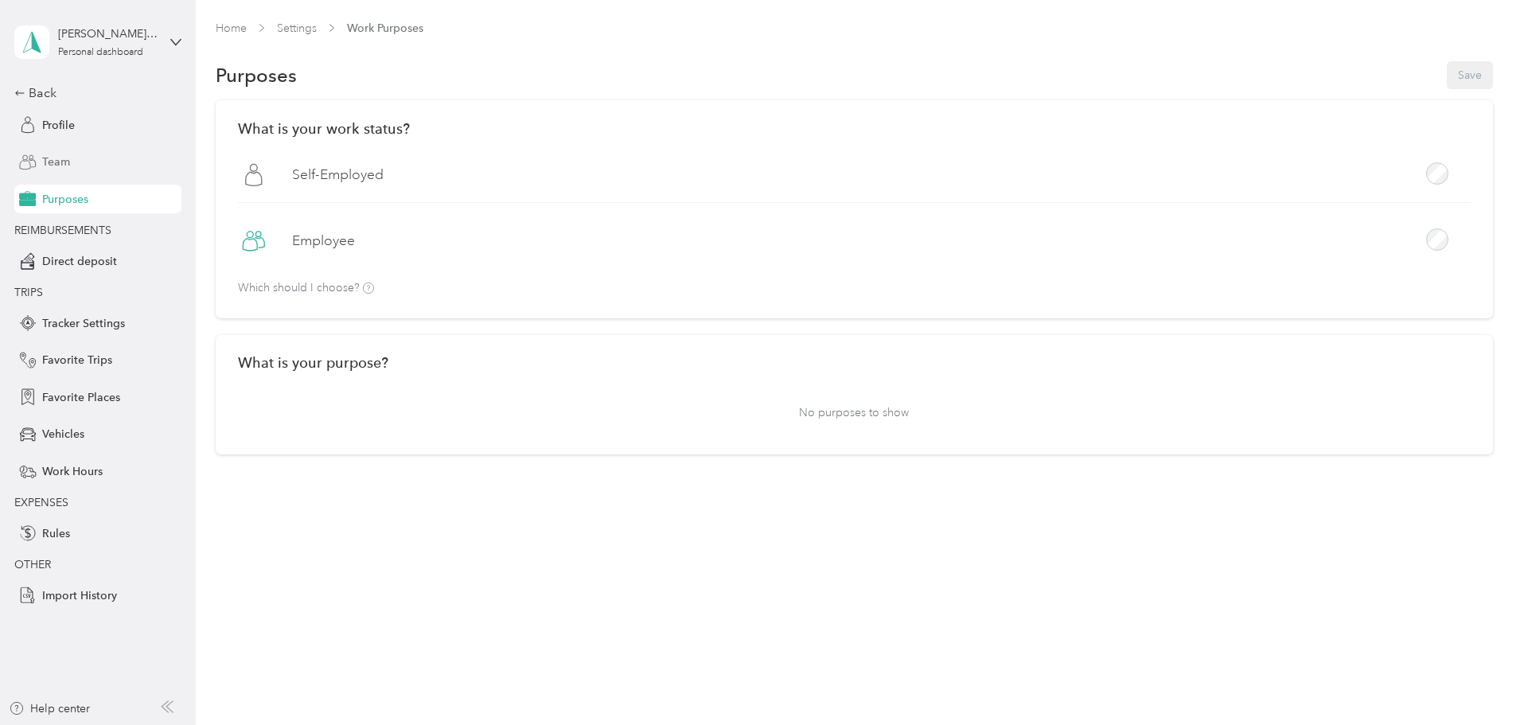
click at [18, 164] on div "Team" at bounding box center [97, 162] width 167 height 29
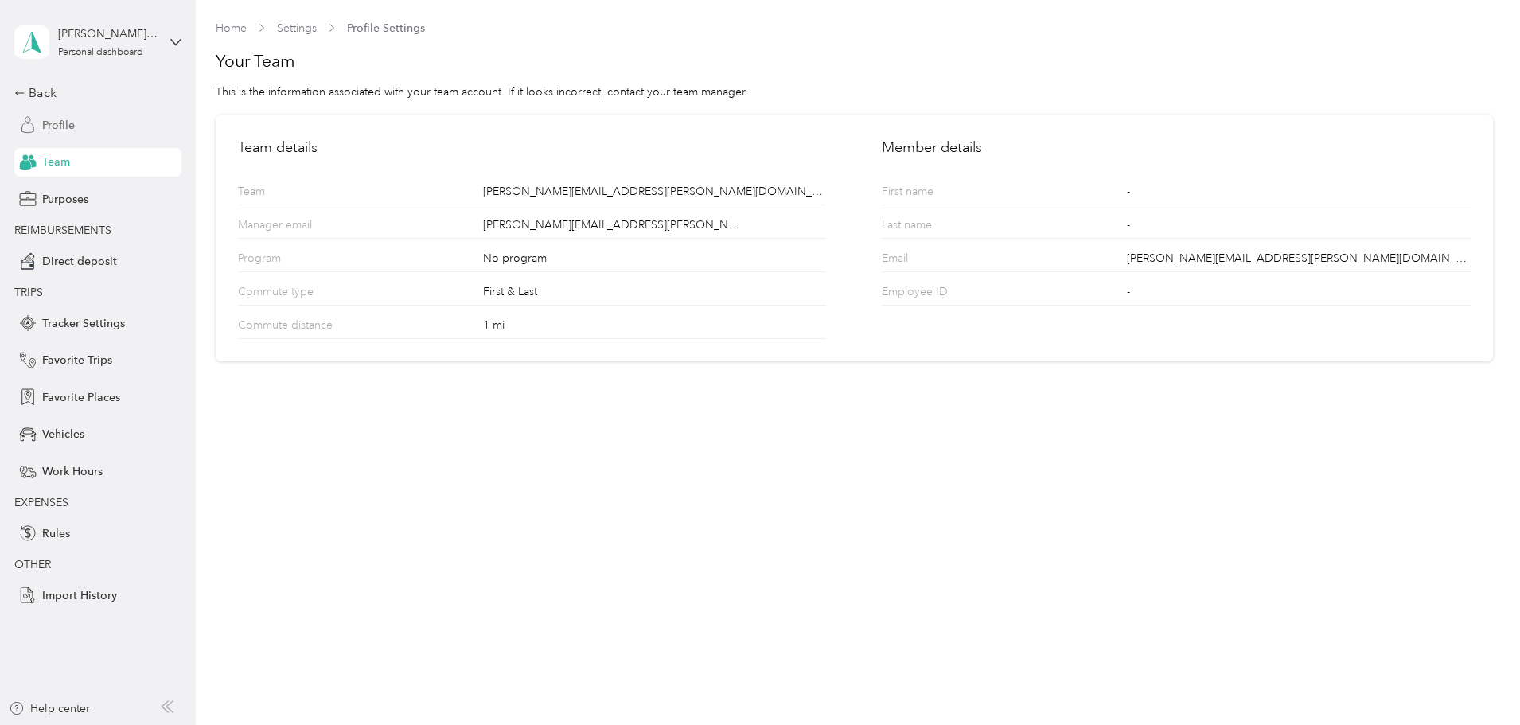
click at [56, 119] on span "Profile" at bounding box center [58, 125] width 33 height 17
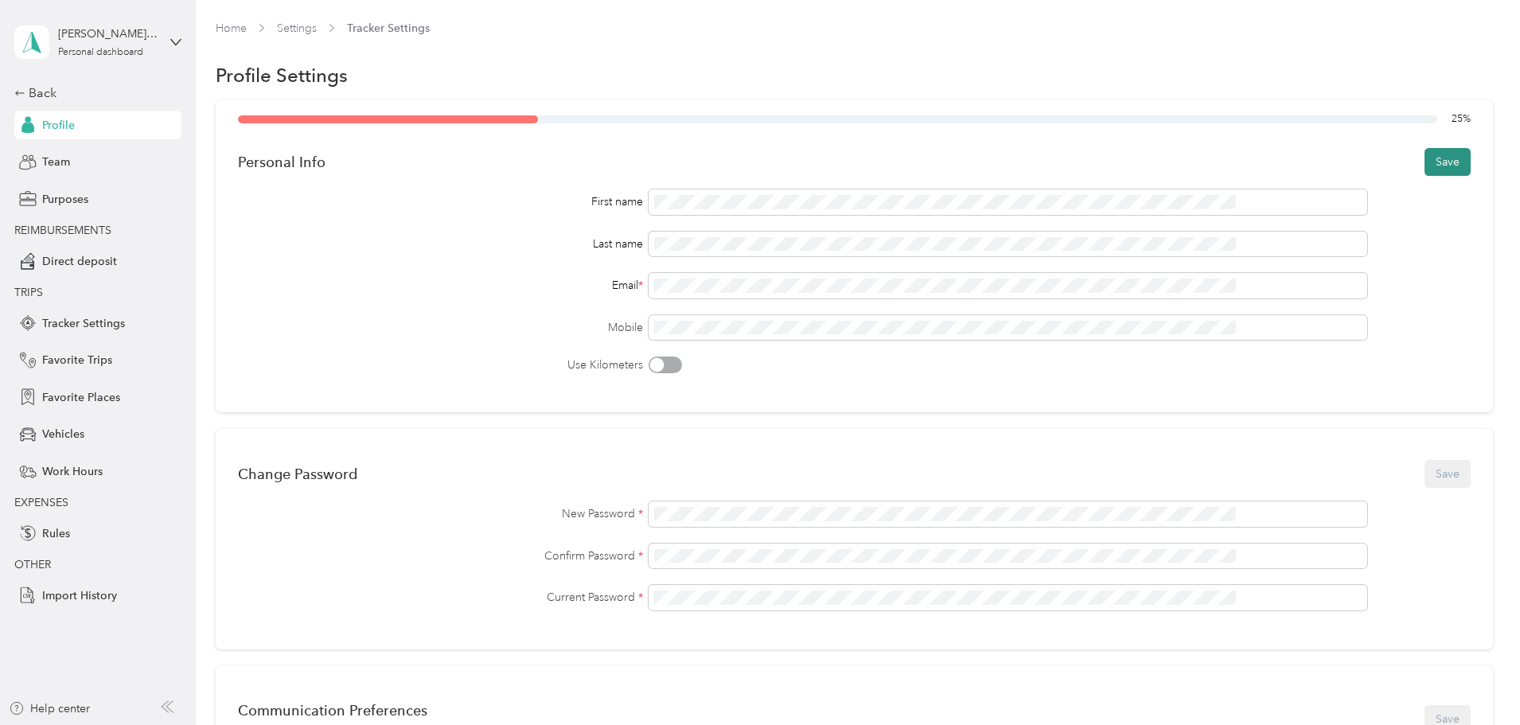
click at [1424, 158] on button "Save" at bounding box center [1447, 162] width 46 height 28
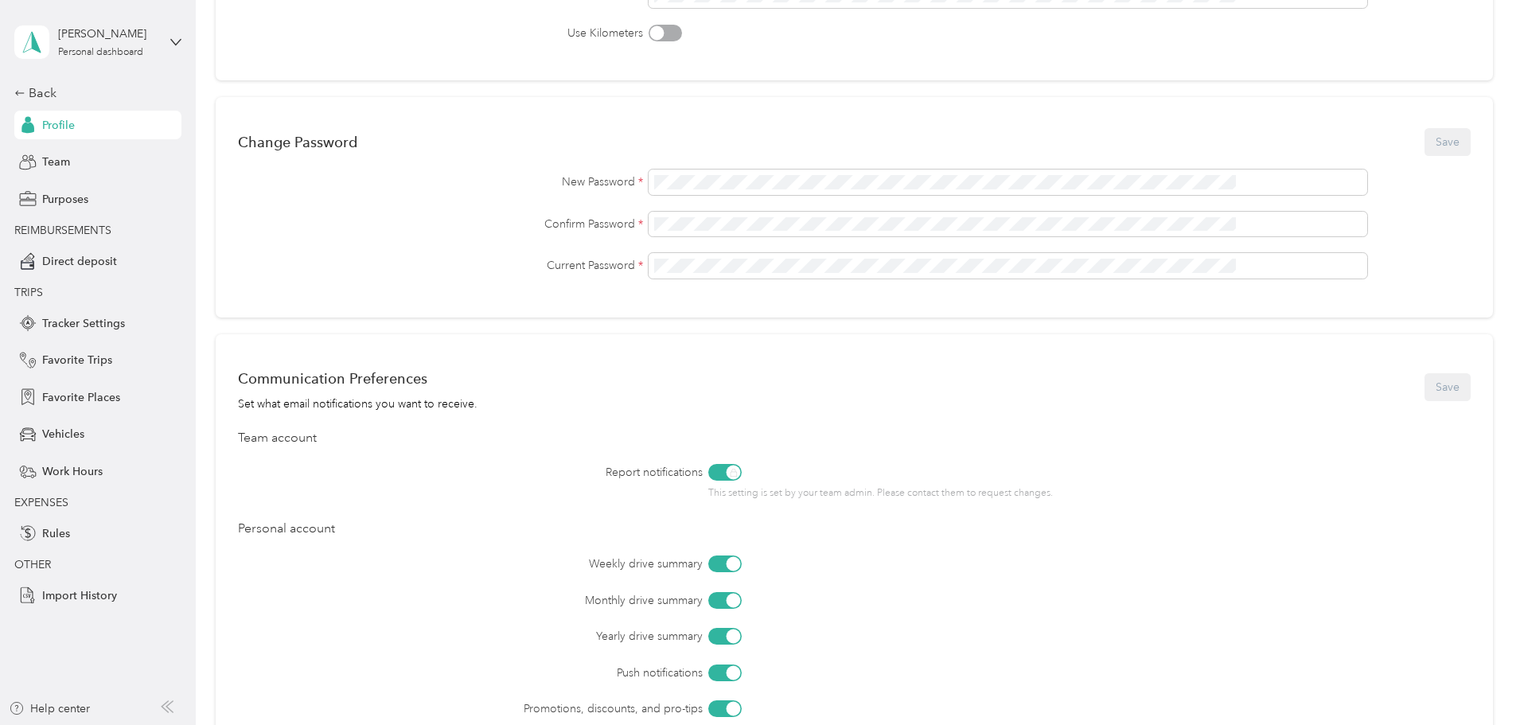
scroll to position [306, 0]
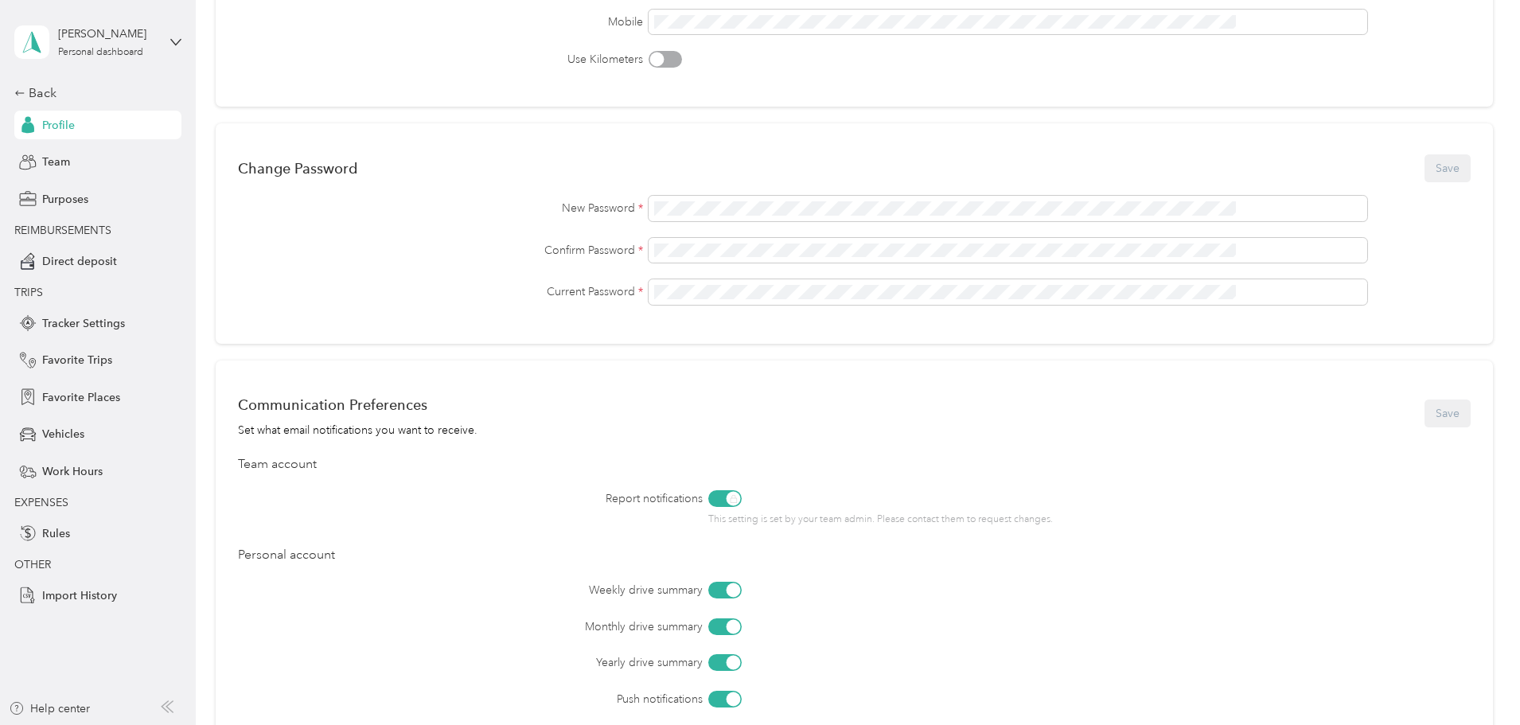
click at [739, 579] on div "Communication Preferences Set what email notifications you want to receive. Sav…" at bounding box center [854, 571] width 1277 height 422
click at [741, 586] on div at bounding box center [724, 590] width 33 height 17
click at [741, 591] on div at bounding box center [724, 590] width 33 height 17
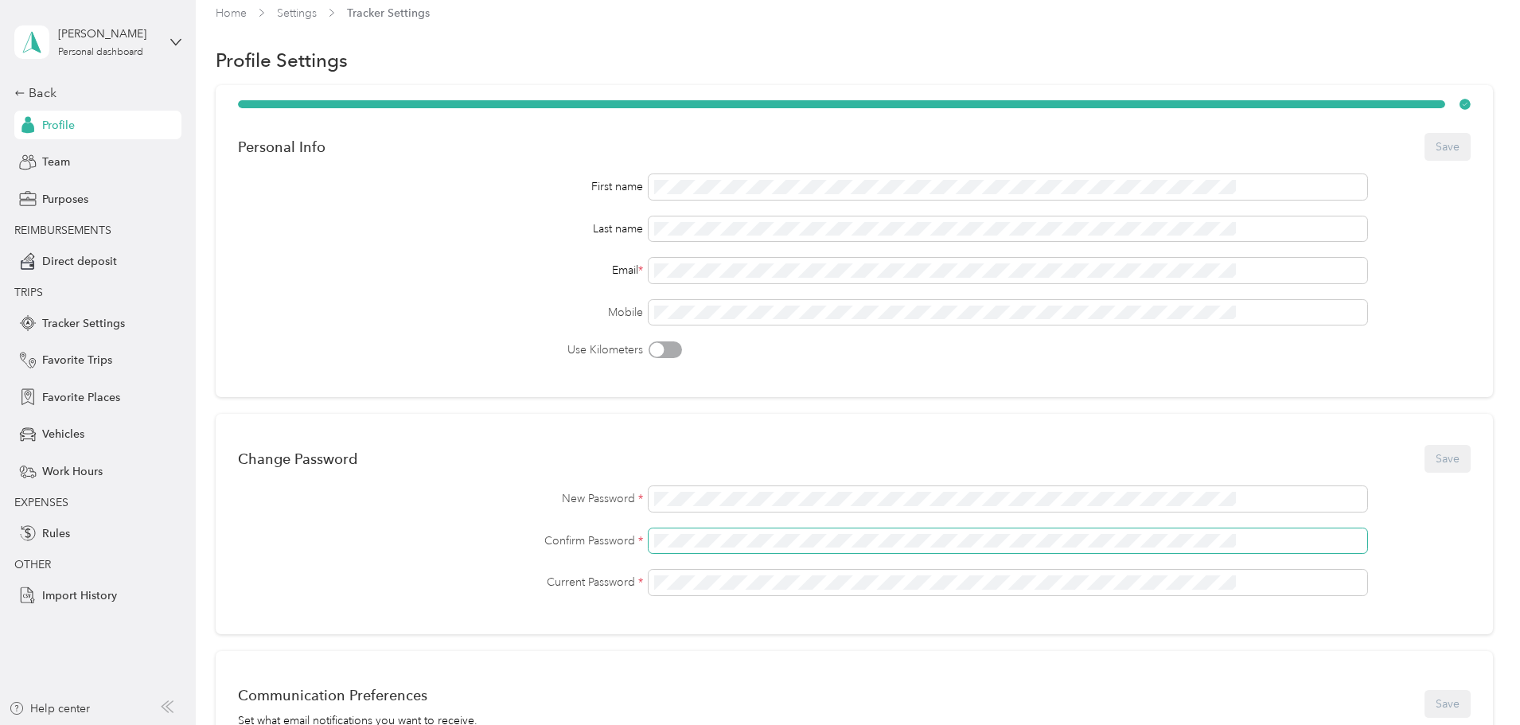
scroll to position [0, 0]
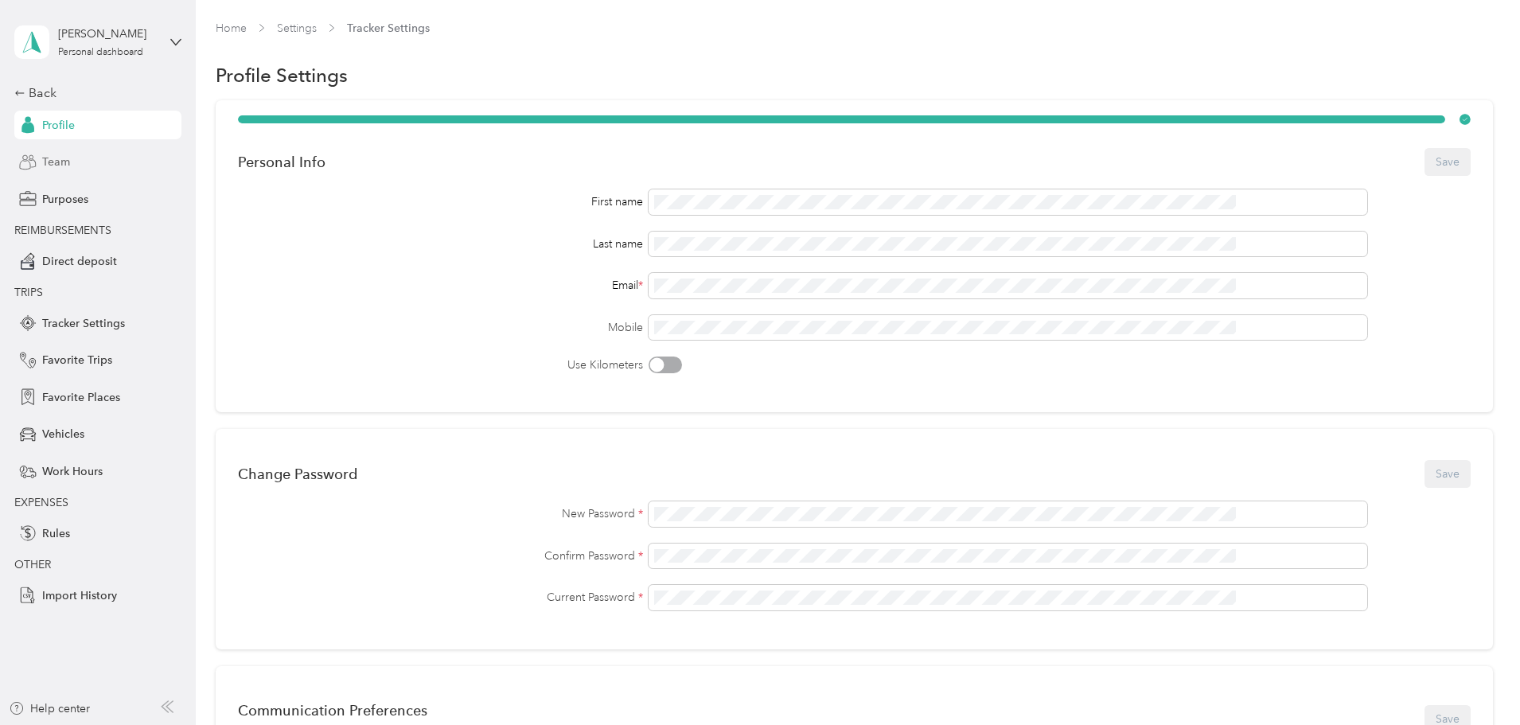
click at [55, 155] on span "Team" at bounding box center [56, 162] width 28 height 17
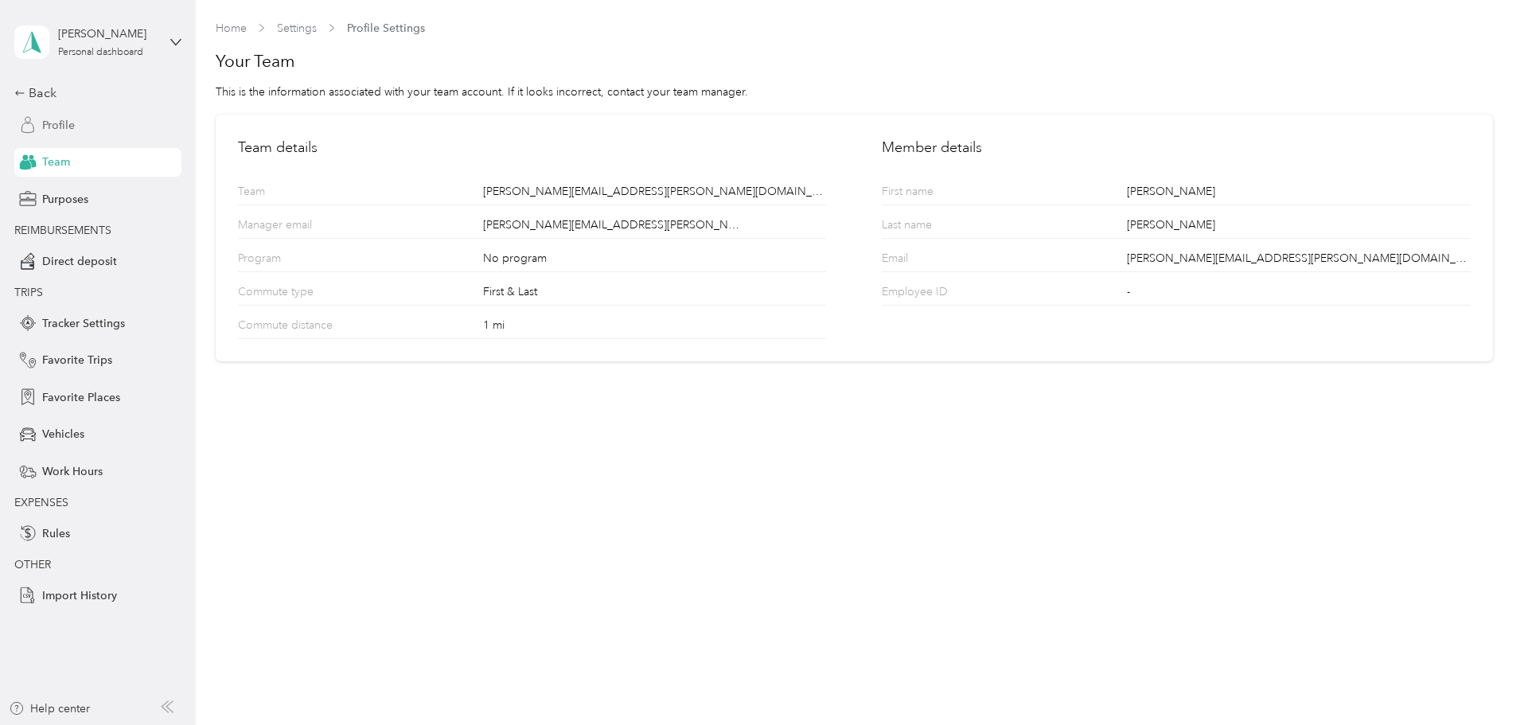
click at [71, 120] on span "Profile" at bounding box center [58, 125] width 33 height 17
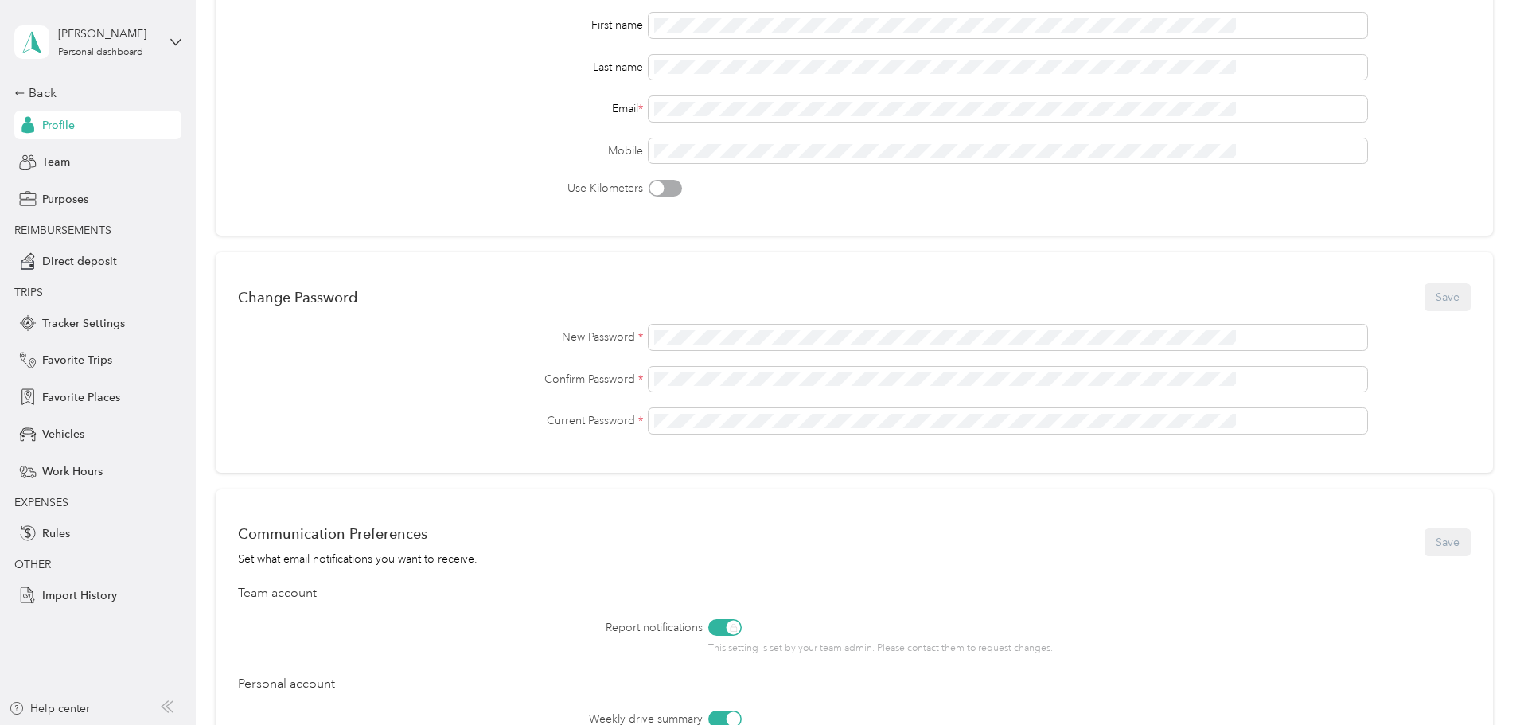
scroll to position [93, 0]
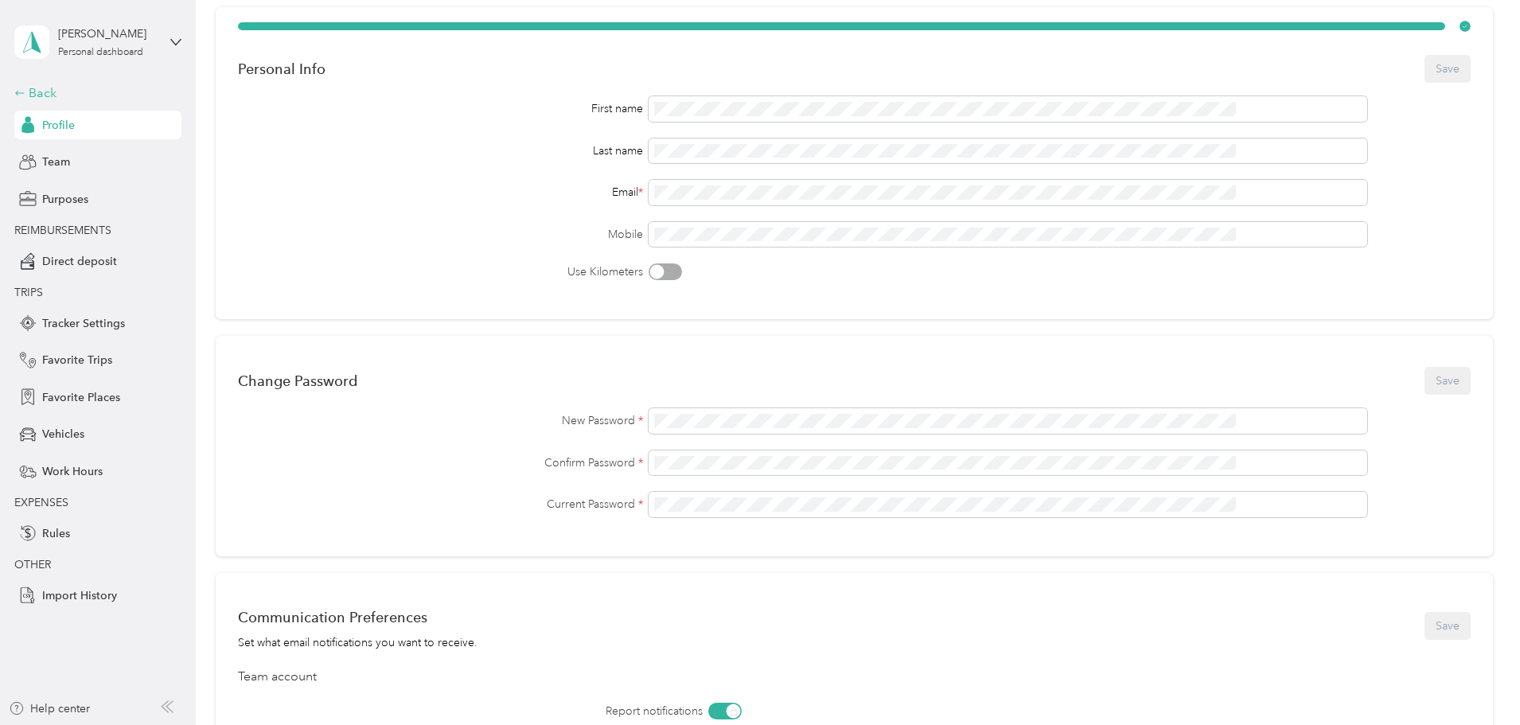
click at [37, 96] on div "Back" at bounding box center [93, 93] width 159 height 19
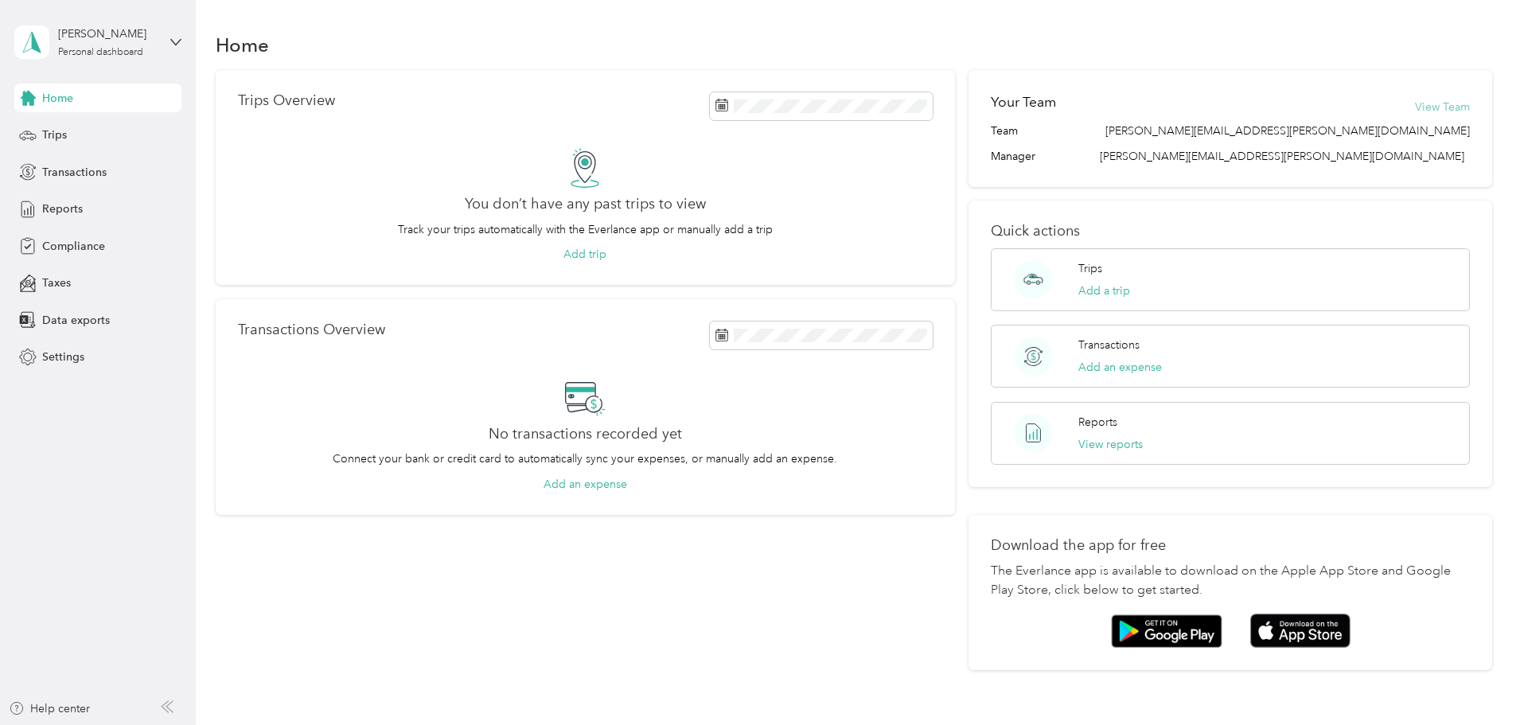
click at [1415, 105] on button "View Team" at bounding box center [1442, 107] width 55 height 17
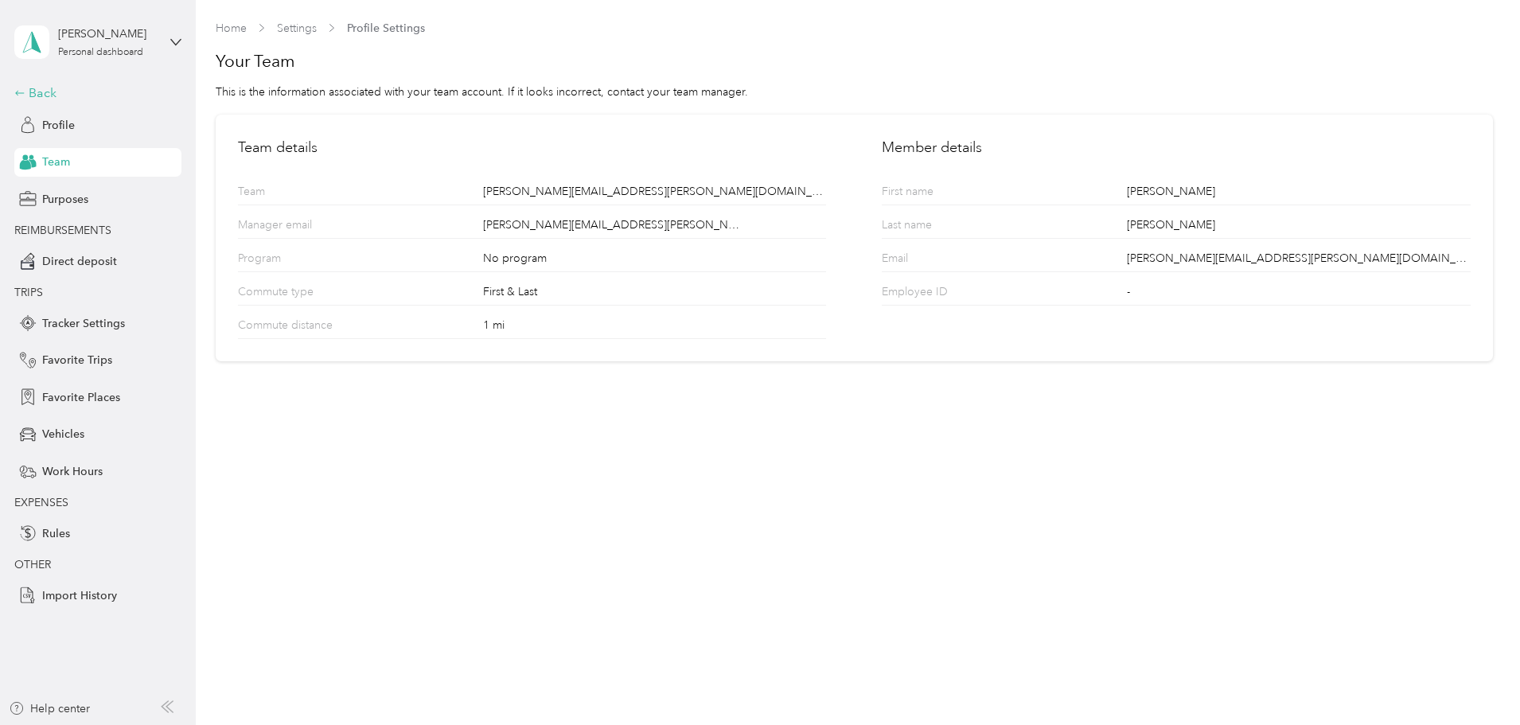
click at [37, 88] on div "Back" at bounding box center [93, 93] width 159 height 19
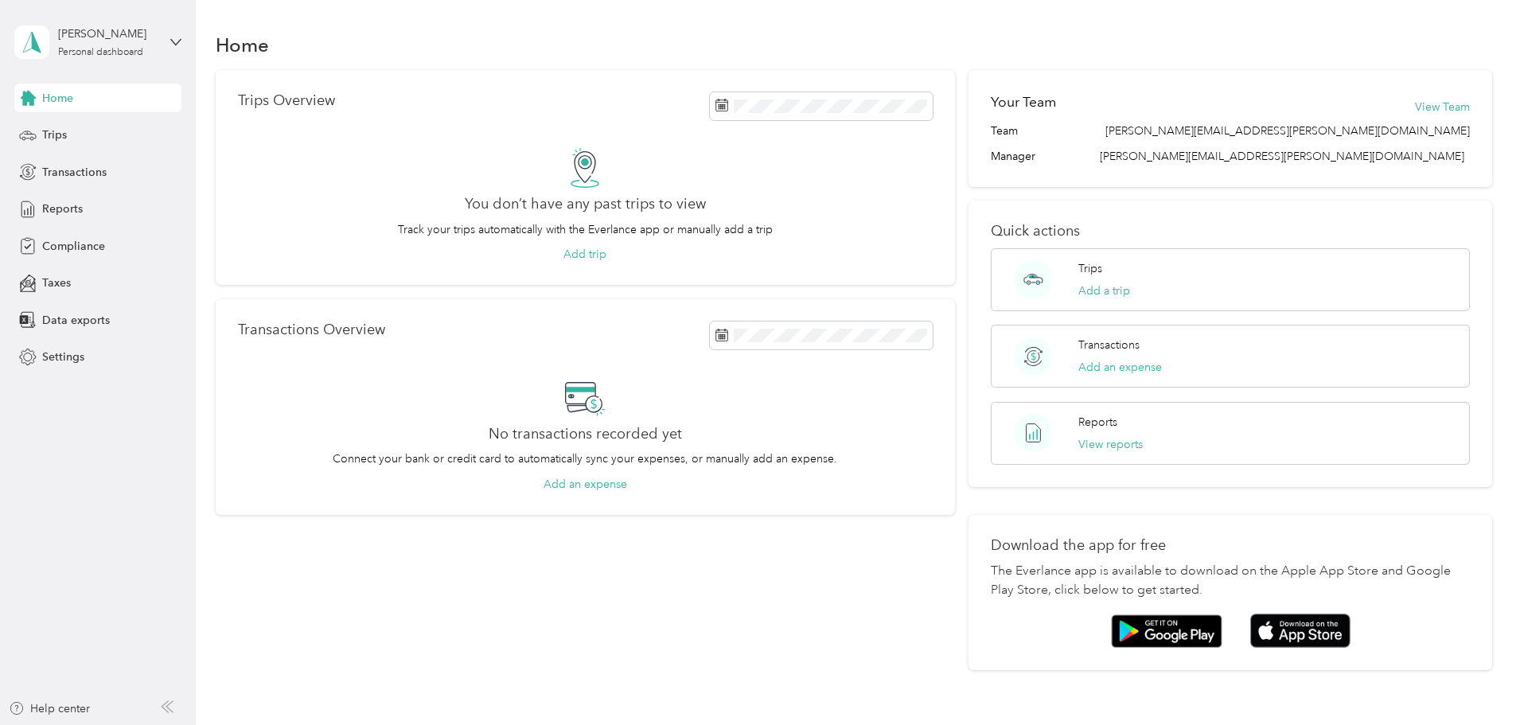
click at [182, 41] on aside "Anthony Arredondo Personal dashboard Home Trips Transactions Reports Compliance…" at bounding box center [98, 362] width 196 height 725
click at [176, 41] on icon at bounding box center [175, 42] width 11 height 11
click at [181, 35] on div "Anthony Arredondo Personal dashboard" at bounding box center [97, 42] width 167 height 56
